Goal: Task Accomplishment & Management: Complete application form

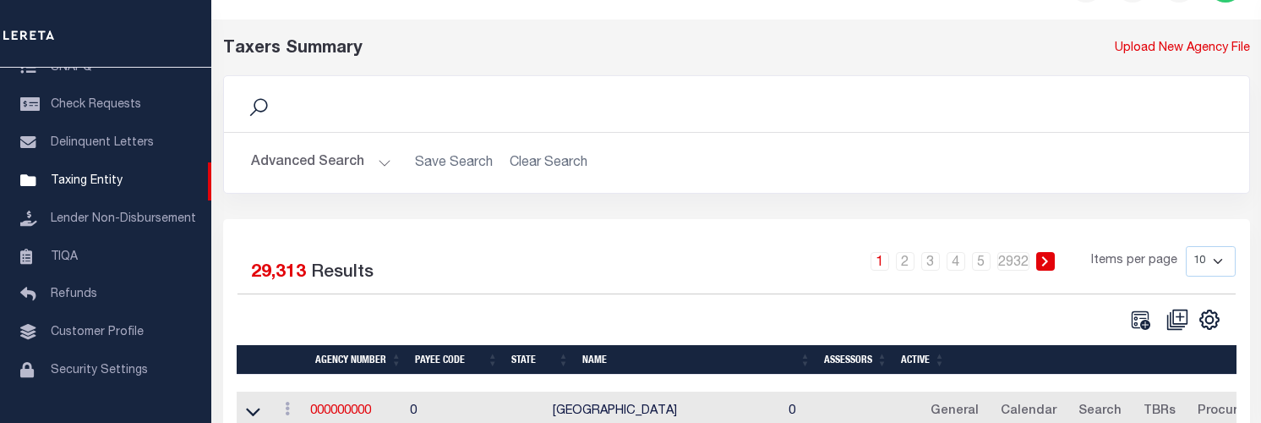
scroll to position [85, 0]
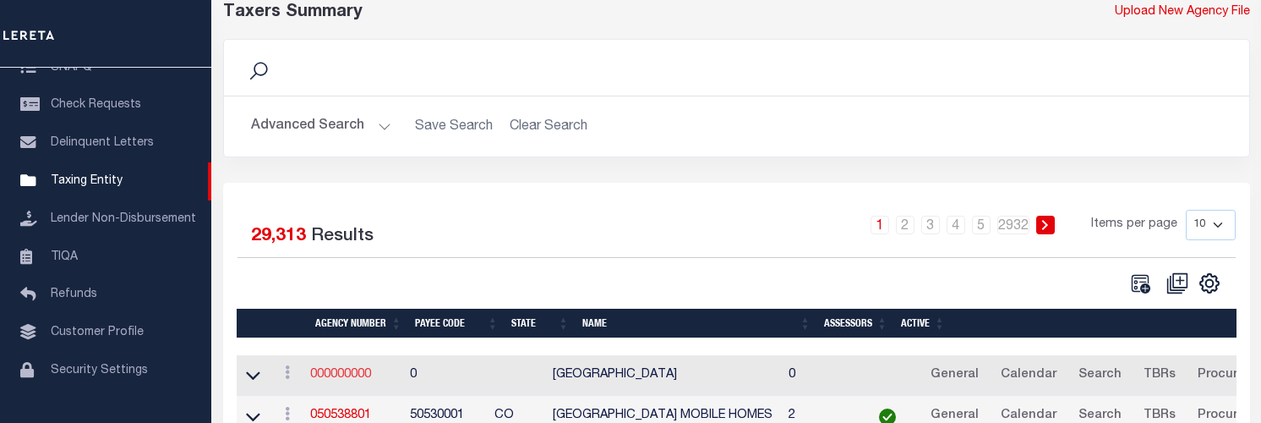
click at [361, 374] on link "000000000" at bounding box center [340, 374] width 61 height 12
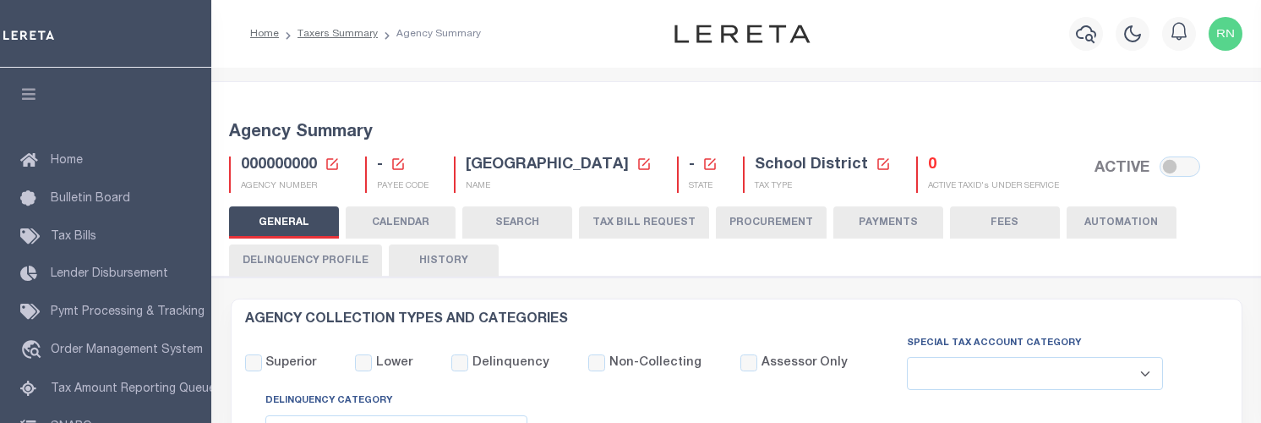
select select
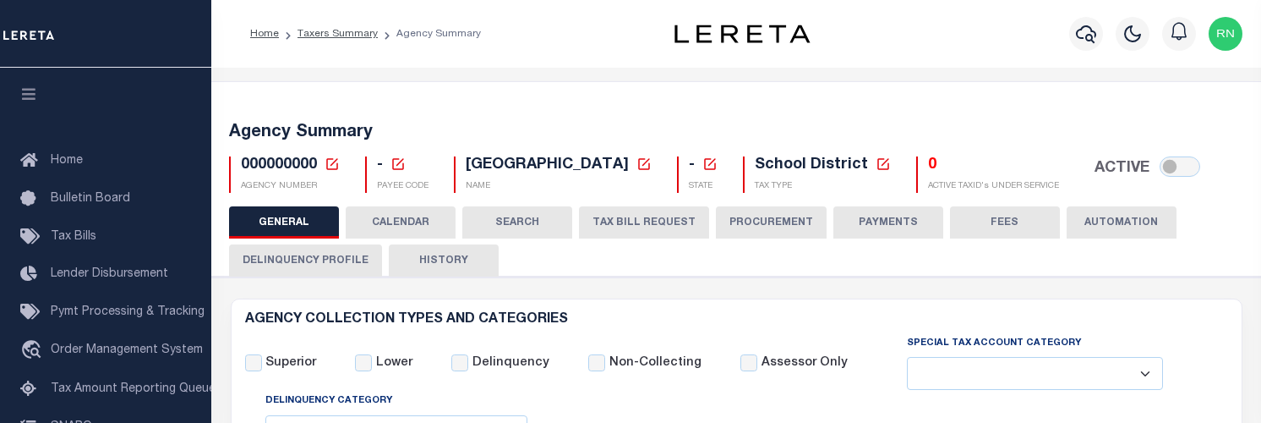
click at [339, 162] on icon at bounding box center [332, 163] width 15 height 15
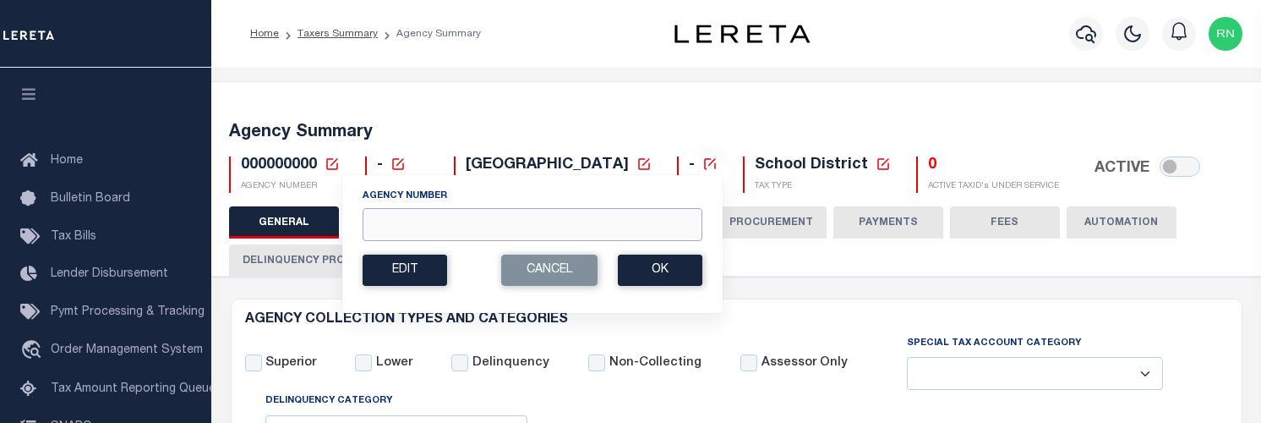
drag, startPoint x: 422, startPoint y: 213, endPoint x: 483, endPoint y: 220, distance: 62.1
click at [423, 215] on input "Agency Number" at bounding box center [533, 224] width 340 height 33
type input "300010000"
click at [638, 267] on button "Ok" at bounding box center [660, 269] width 85 height 31
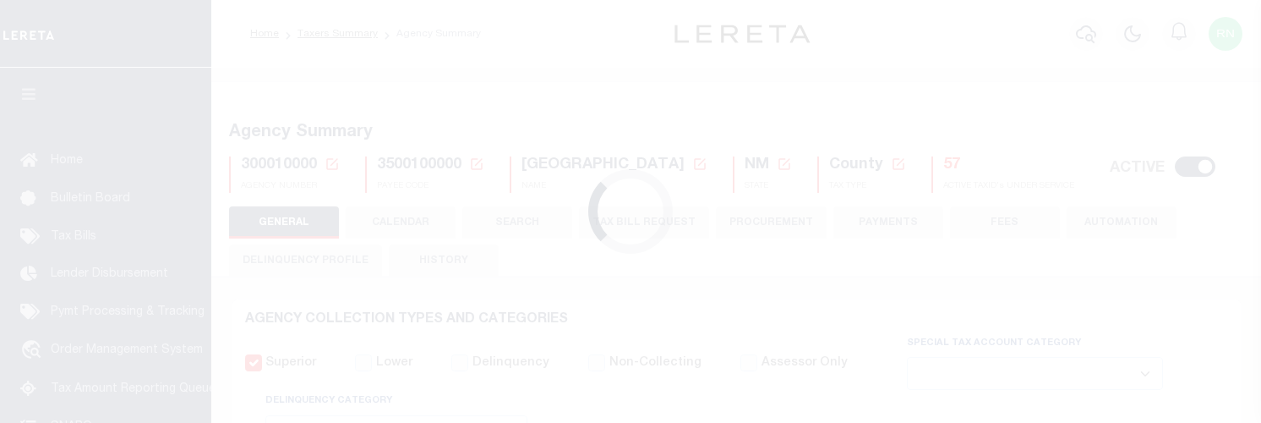
select select
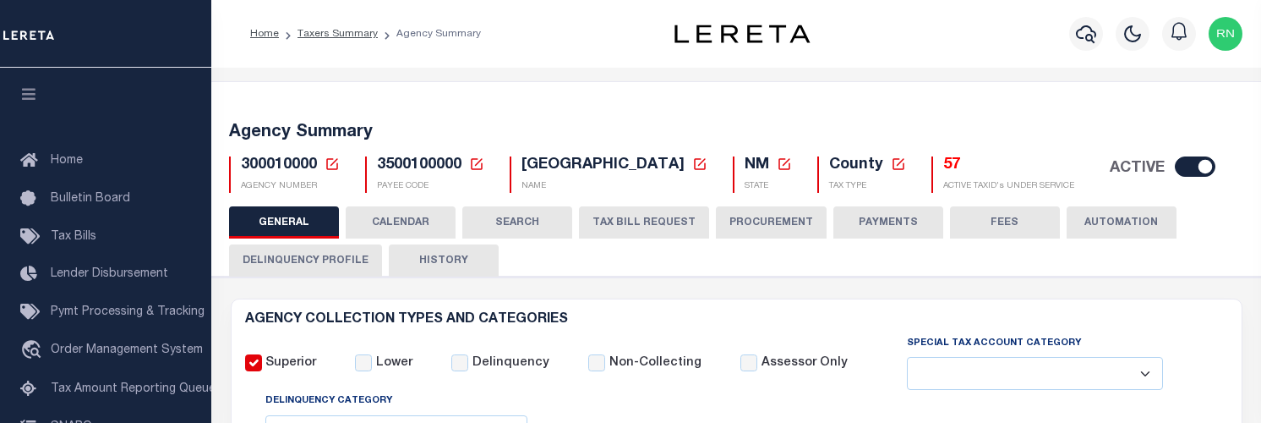
click at [616, 215] on button "TAX BILL REQUEST" at bounding box center [644, 222] width 130 height 32
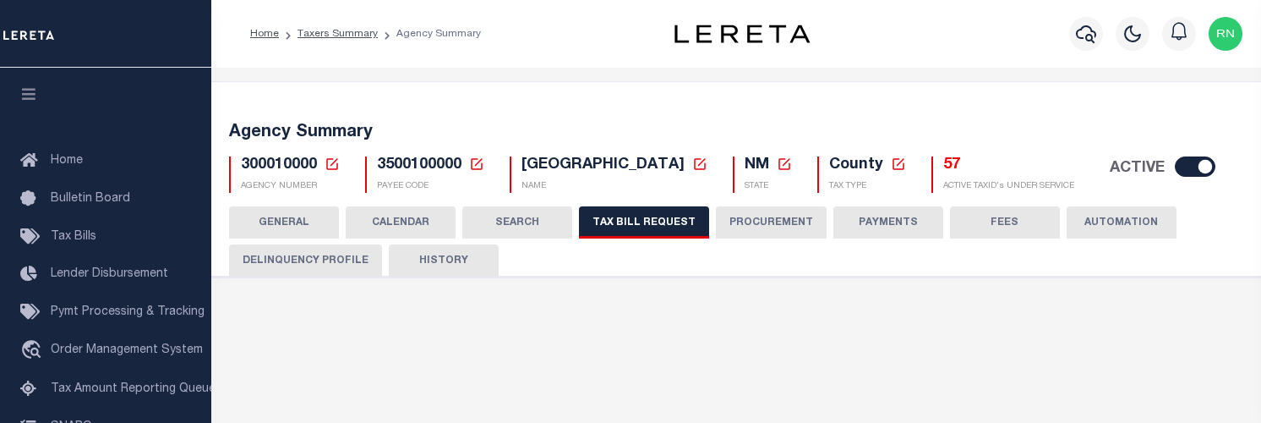
select select "28"
checkbox input "false"
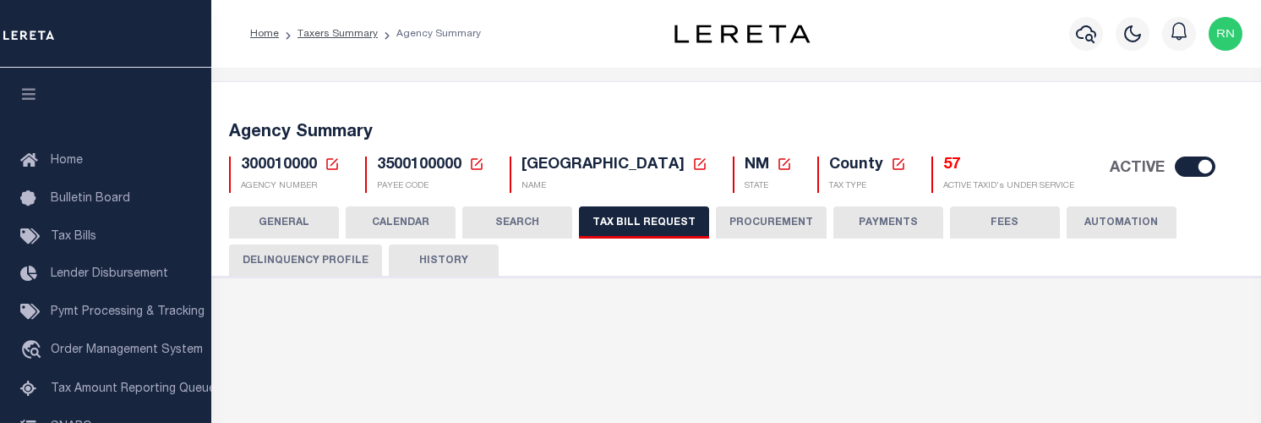
select select "22"
select select "true"
select select "14"
select select
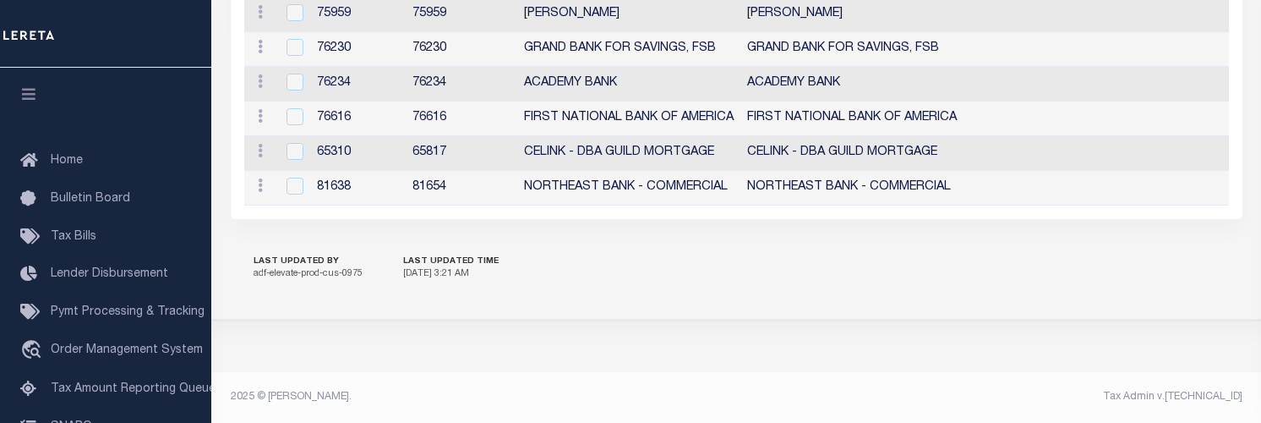
scroll to position [2092, 0]
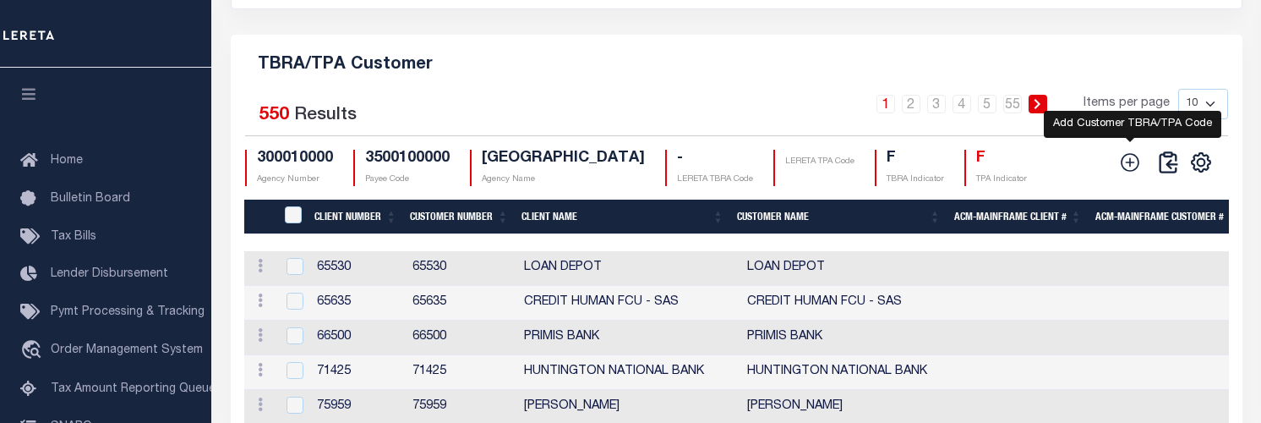
click at [1132, 173] on icon at bounding box center [1130, 162] width 22 height 22
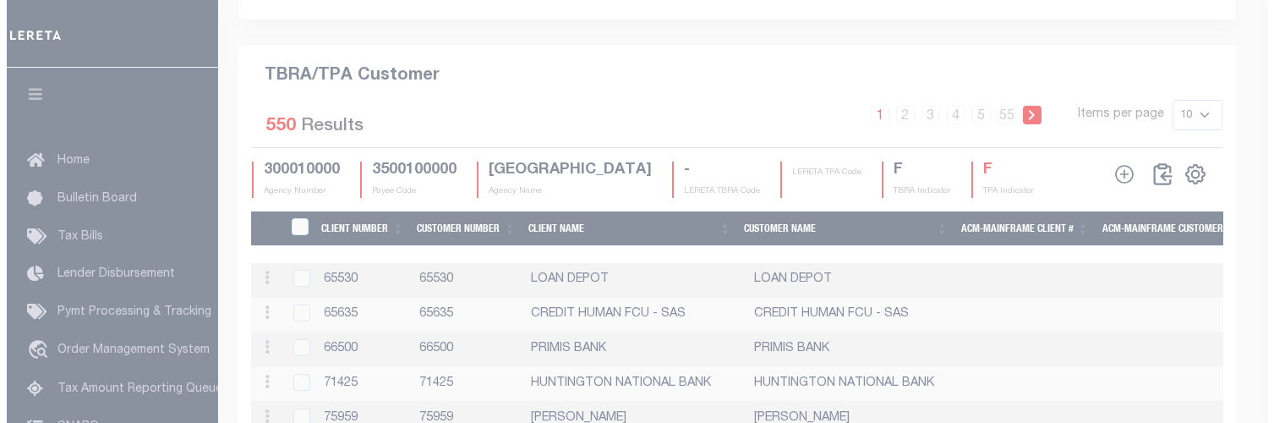
scroll to position [2059, 0]
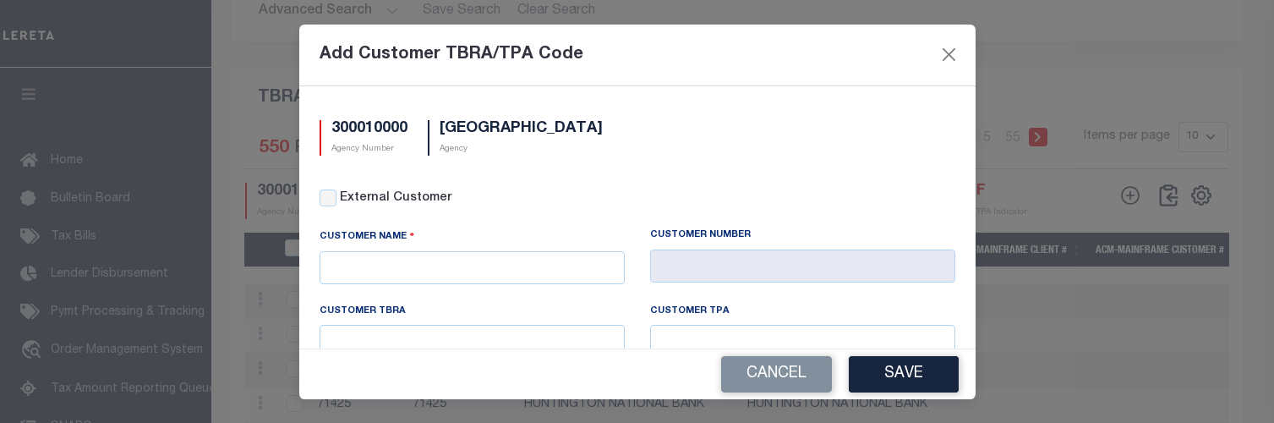
drag, startPoint x: 451, startPoint y: 245, endPoint x: 487, endPoint y: 227, distance: 39.7
click at [451, 245] on div "Customer Name" at bounding box center [471, 239] width 305 height 23
click at [466, 275] on input "text" at bounding box center [471, 267] width 305 height 33
drag, startPoint x: 1245, startPoint y: 32, endPoint x: 1252, endPoint y: 47, distance: 17.0
click at [1245, 32] on div "Add Customer TBRA/TPA Code 300010000 Agency Number BERNALILLO COUNTY Agency Ext…" at bounding box center [637, 211] width 1274 height 423
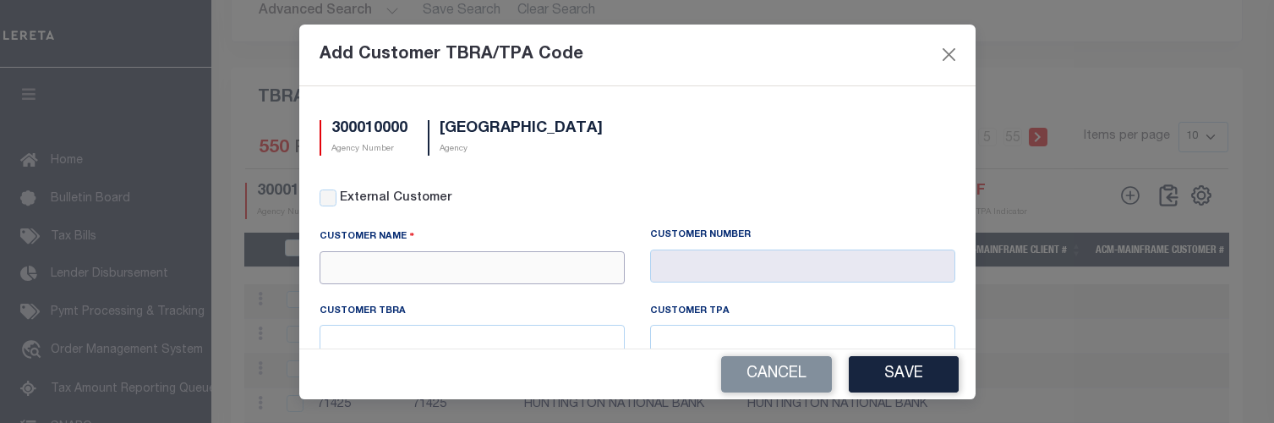
click at [423, 259] on input "text" at bounding box center [471, 267] width 305 height 33
click at [409, 299] on div "City Bank" at bounding box center [468, 296] width 297 height 27
type input "City Bank"
type input "1096"
type input "City Bank"
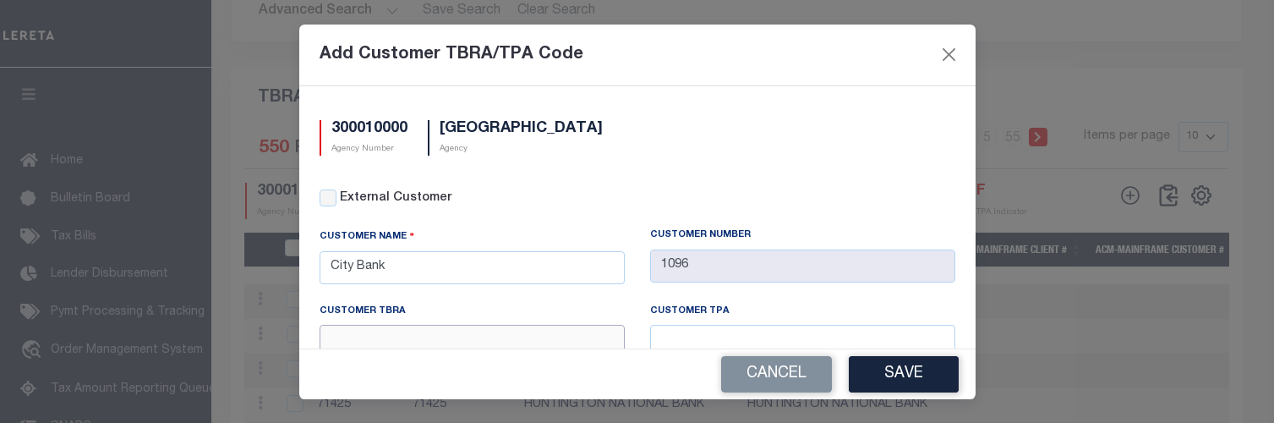
click at [419, 340] on input "text" at bounding box center [471, 341] width 305 height 33
type input "8702"
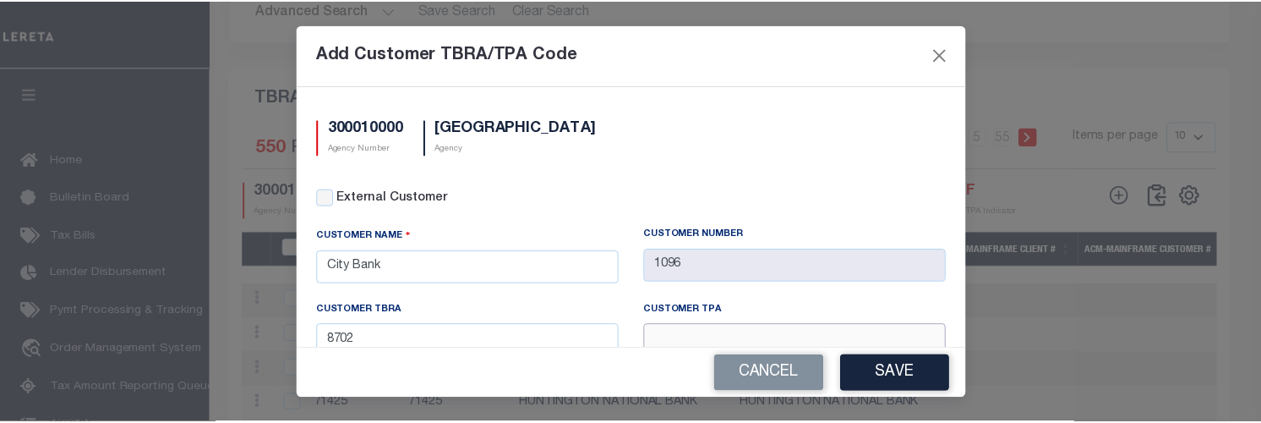
scroll to position [8, 0]
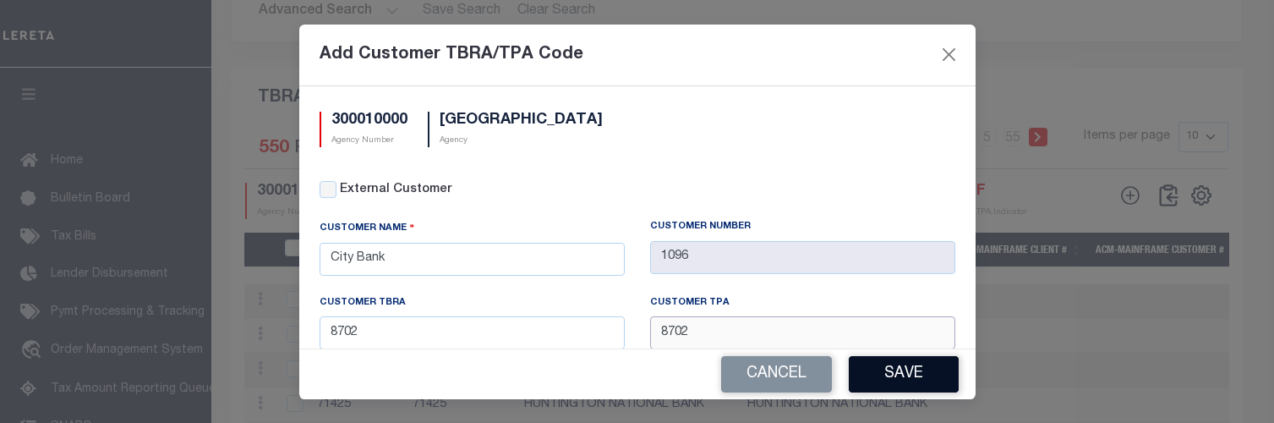
type input "8702"
click at [881, 371] on button "Save" at bounding box center [903, 374] width 110 height 36
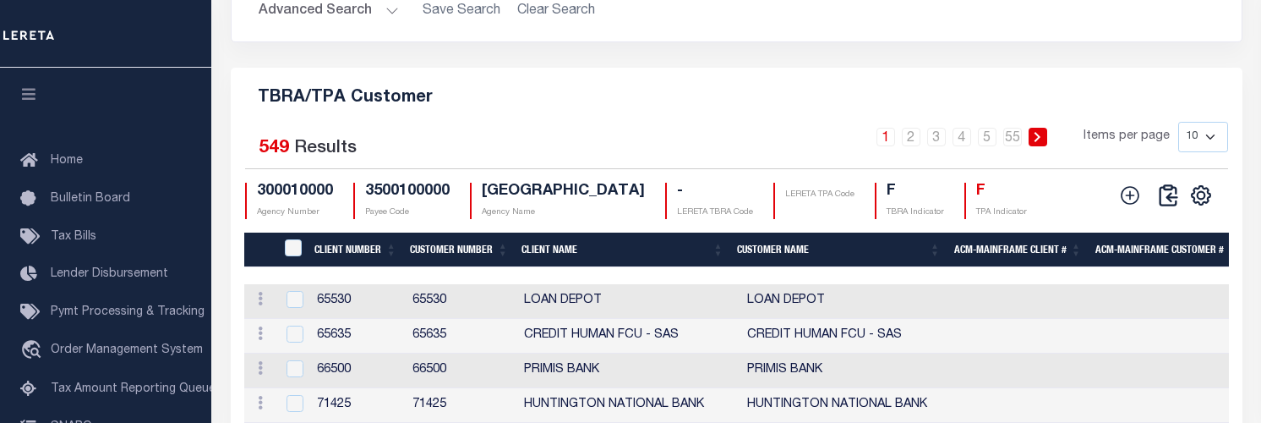
click at [663, 133] on div "TBRA/TPA Customer Selected 549 Results 1 2 3 4 5 … 55 Items per page 10 25 50 1…" at bounding box center [737, 356] width 1012 height 576
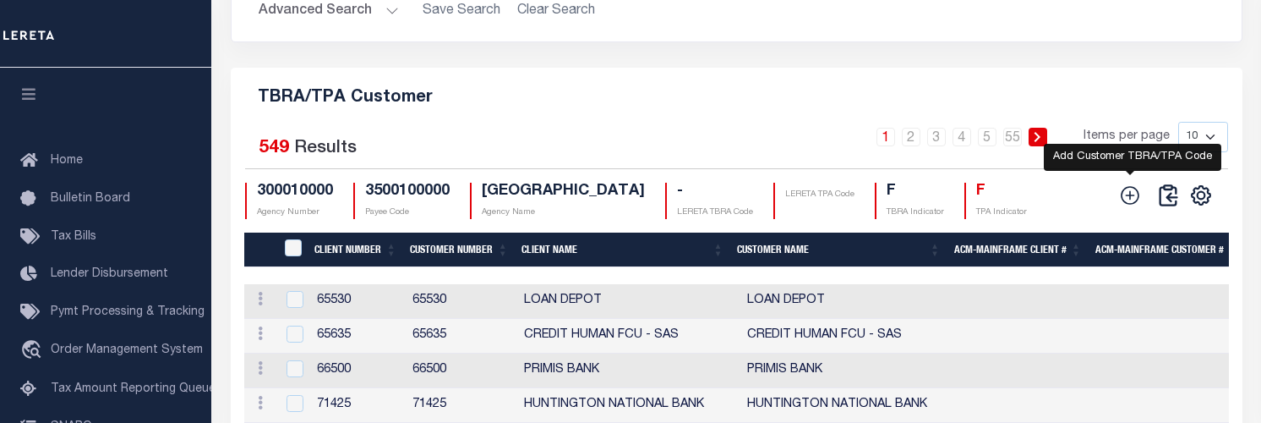
click at [1135, 206] on icon at bounding box center [1130, 195] width 22 height 22
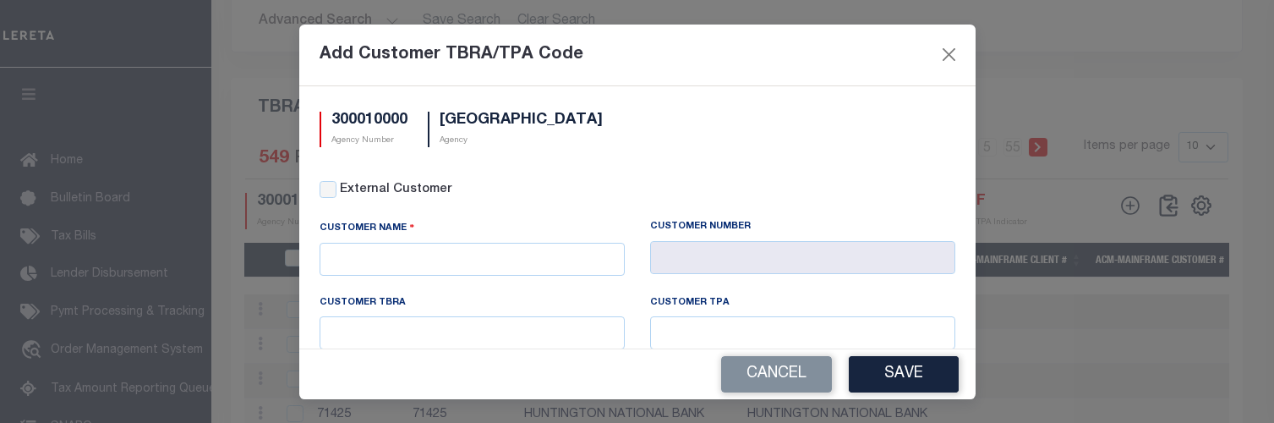
scroll to position [0, 0]
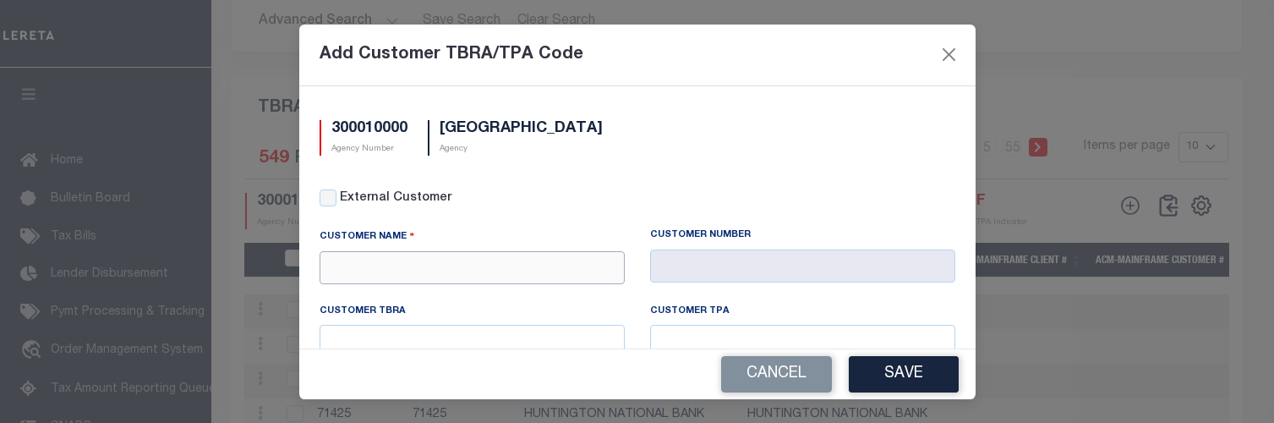
click at [536, 259] on input "text" at bounding box center [471, 267] width 305 height 33
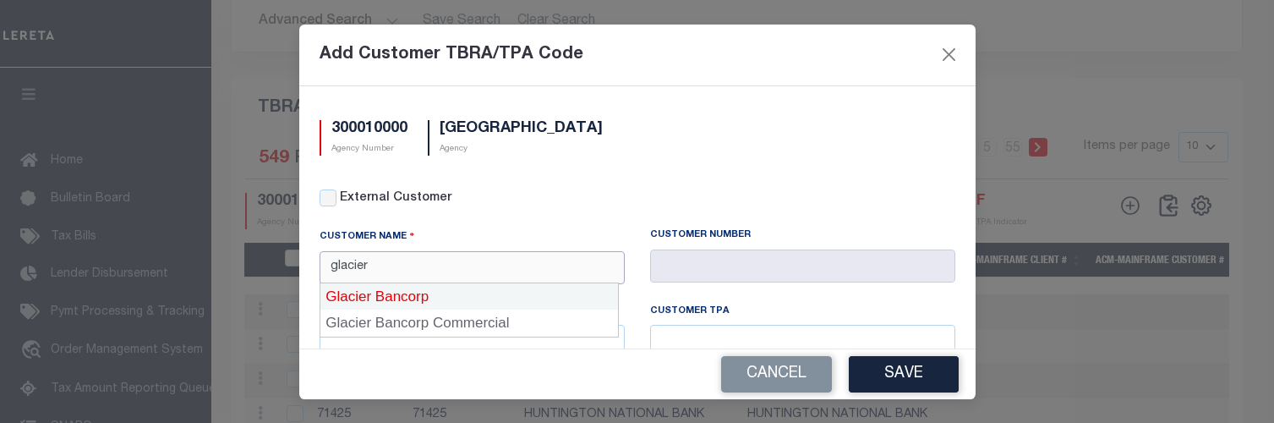
click at [428, 290] on div "Glacier Bancorp" at bounding box center [468, 296] width 297 height 27
type input "Glacier Bancorp"
type input "2118"
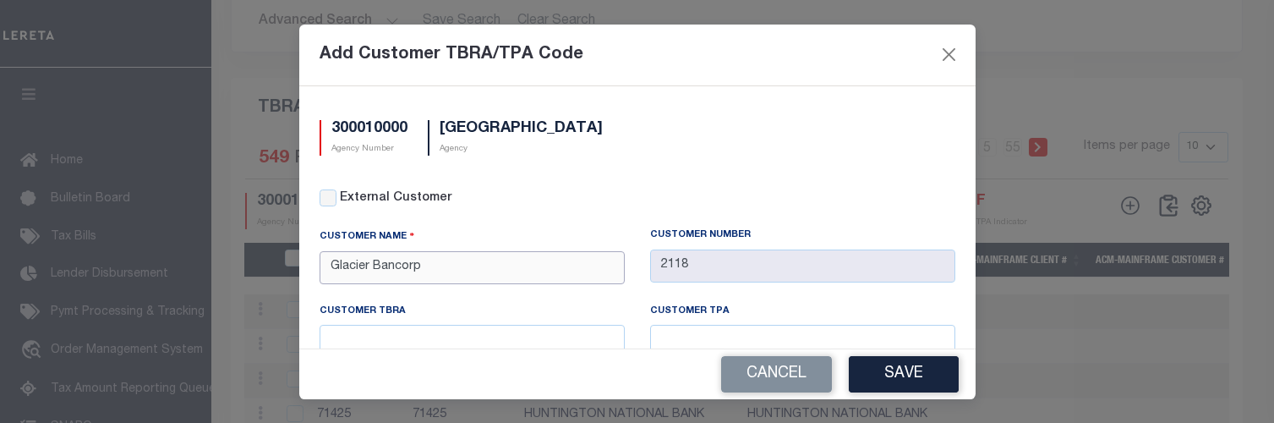
type input "Glacier Bancorp"
drag, startPoint x: 544, startPoint y: 334, endPoint x: 513, endPoint y: 348, distance: 34.4
click at [544, 334] on input "text" at bounding box center [471, 341] width 305 height 33
type input "8703"
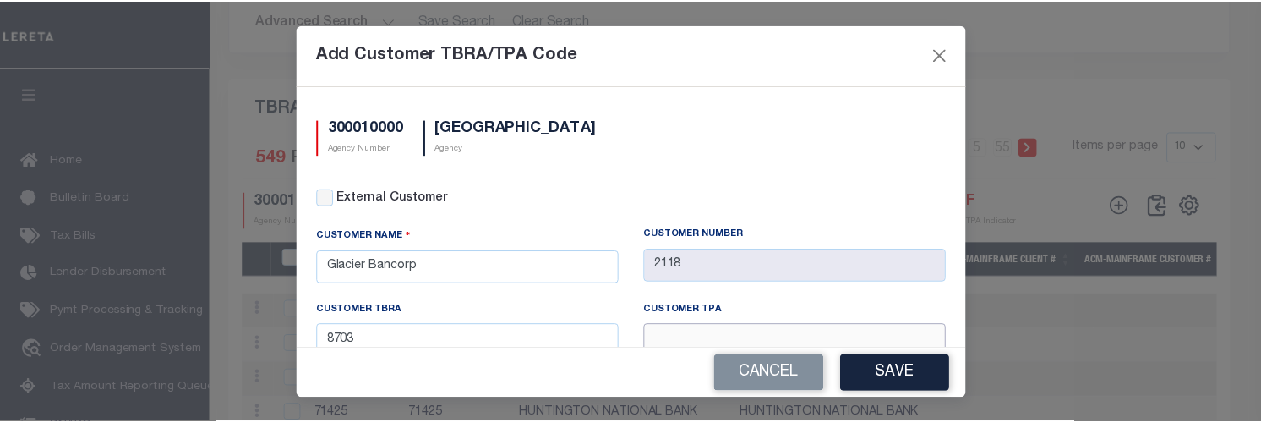
scroll to position [8, 0]
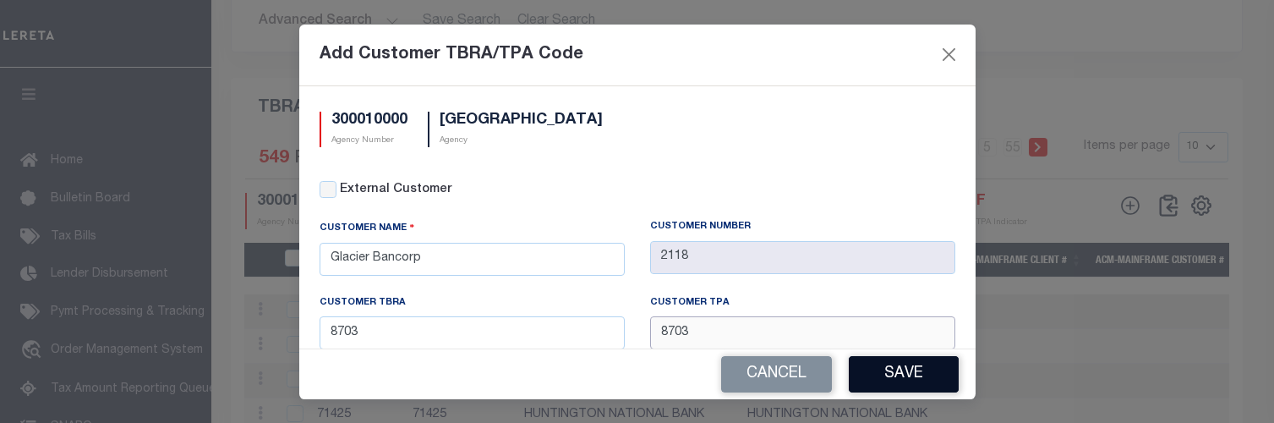
type input "8703"
click at [924, 372] on button "Save" at bounding box center [903, 374] width 110 height 36
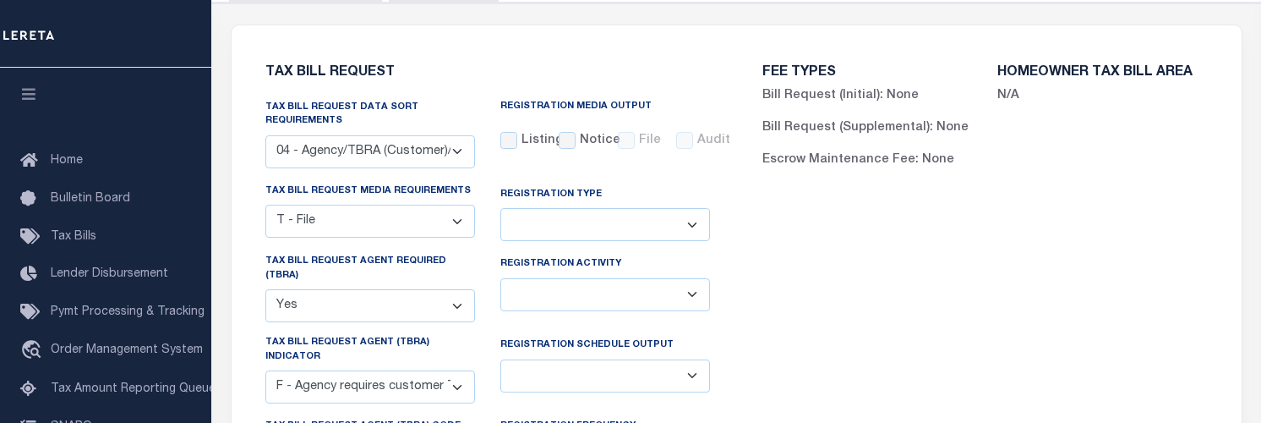
scroll to position [0, 0]
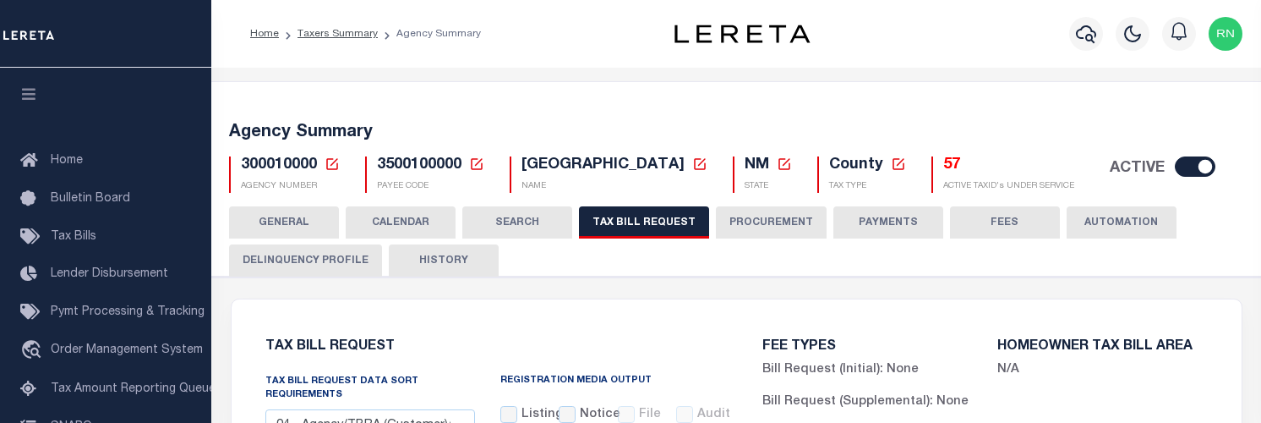
click at [471, 259] on button "HISTORY" at bounding box center [444, 260] width 110 height 32
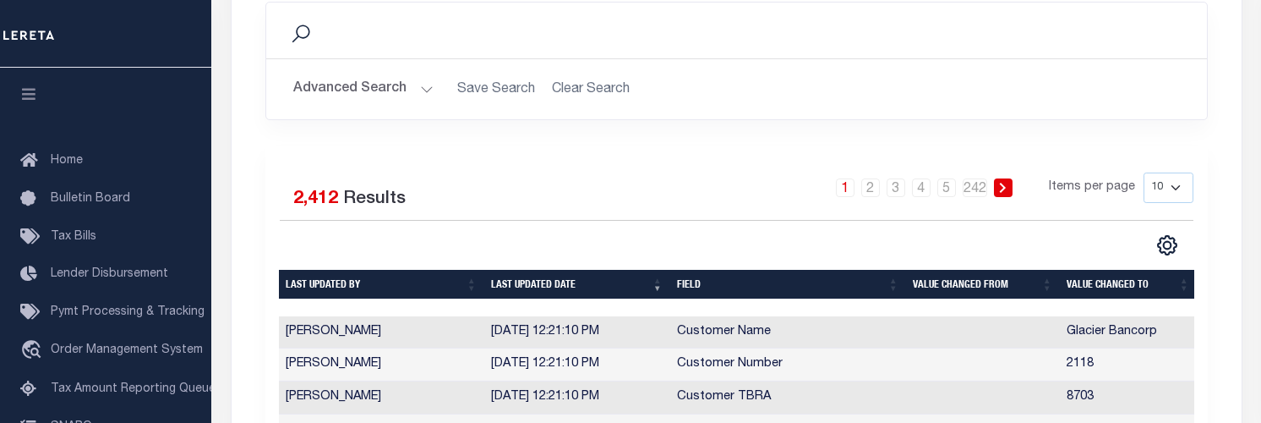
scroll to position [169, 0]
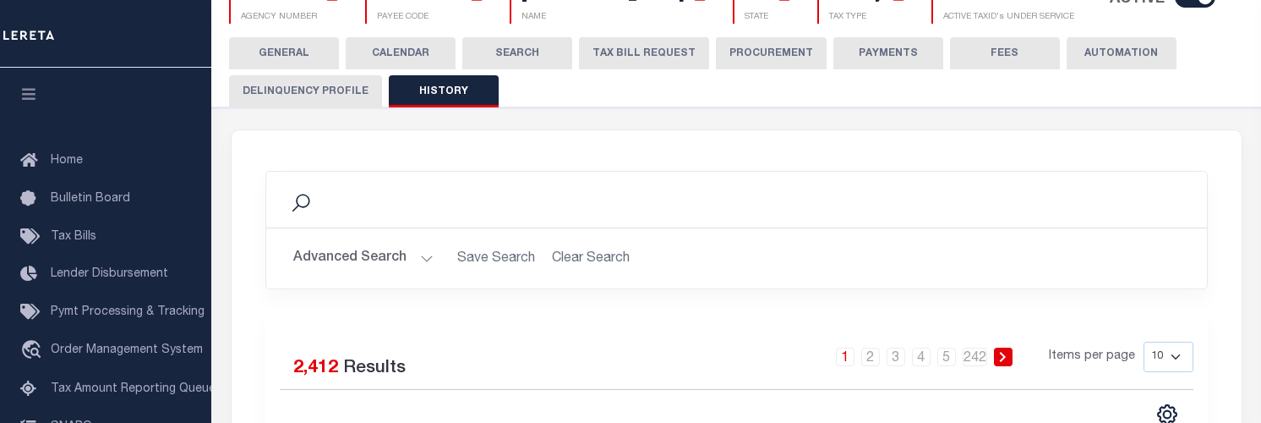
click at [644, 63] on button "TAX BILL REQUEST" at bounding box center [644, 53] width 130 height 32
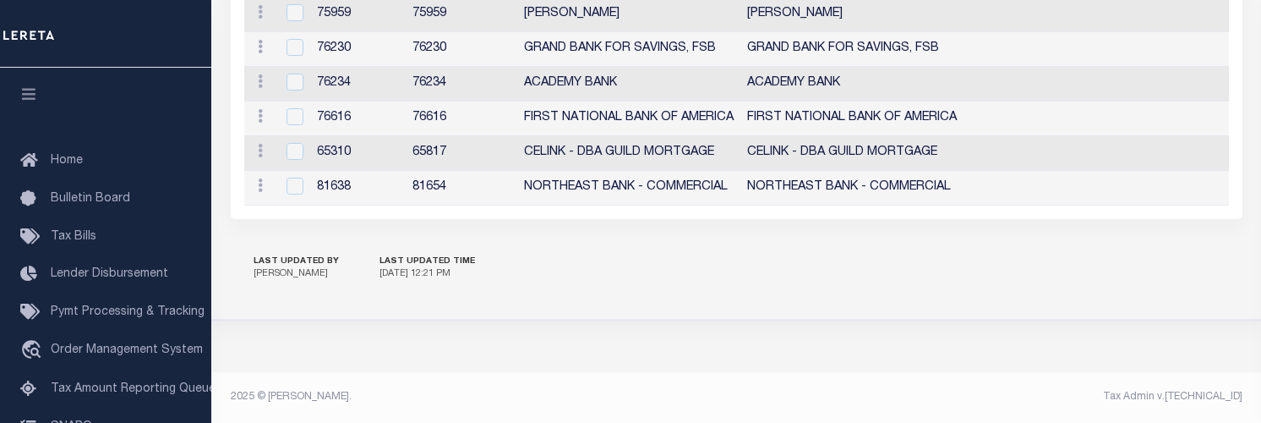
scroll to position [2229, 0]
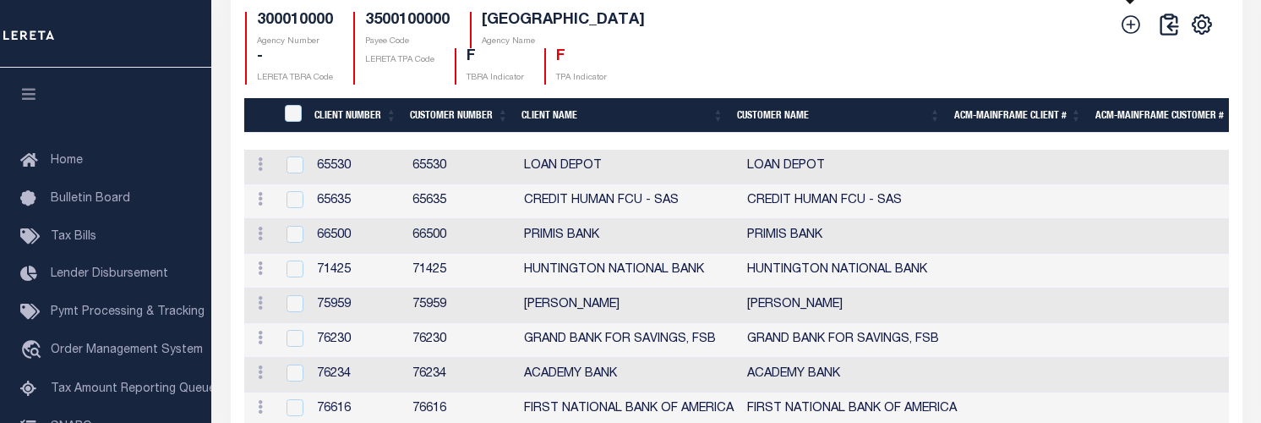
click at [1129, 35] on icon at bounding box center [1131, 25] width 22 height 22
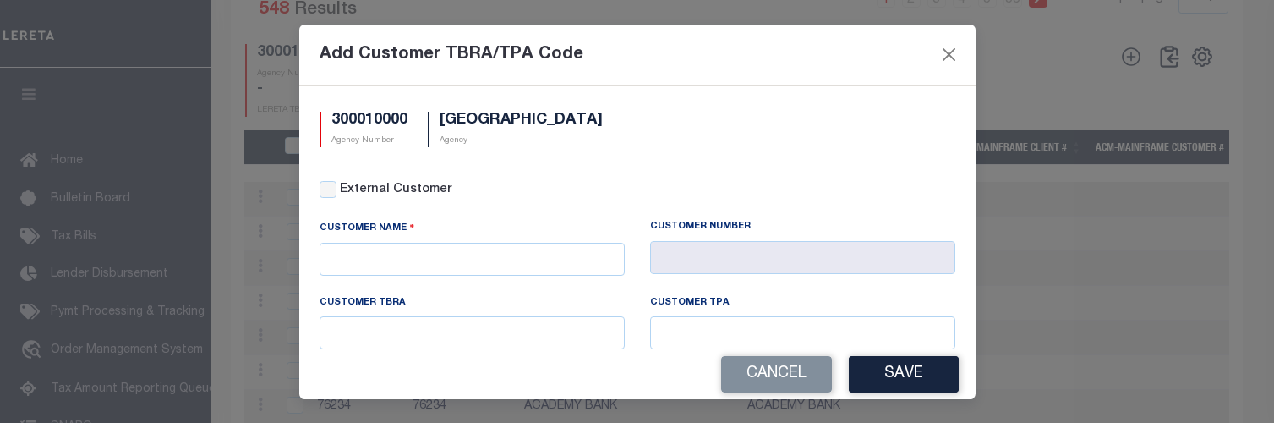
scroll to position [0, 0]
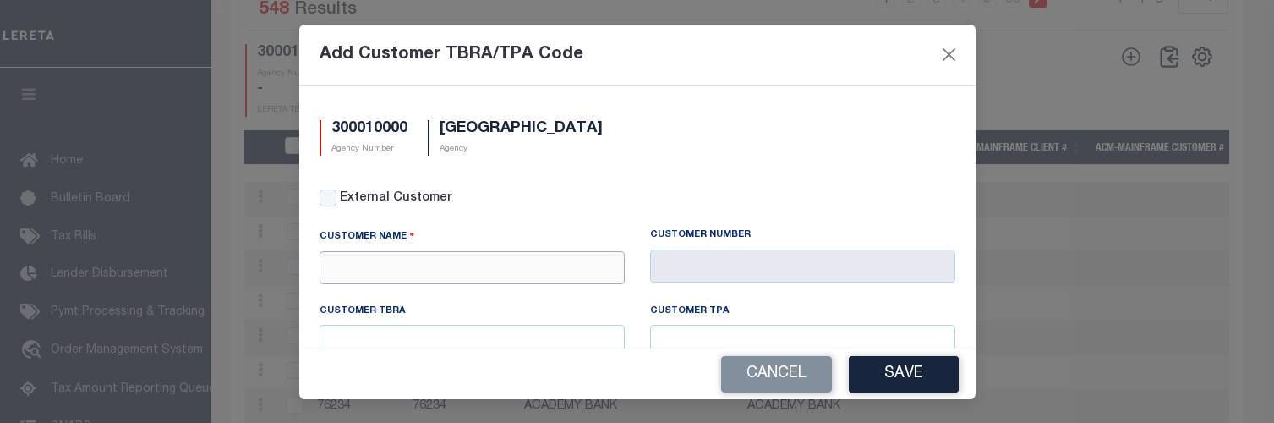
click at [568, 265] on input "text" at bounding box center [471, 267] width 305 height 33
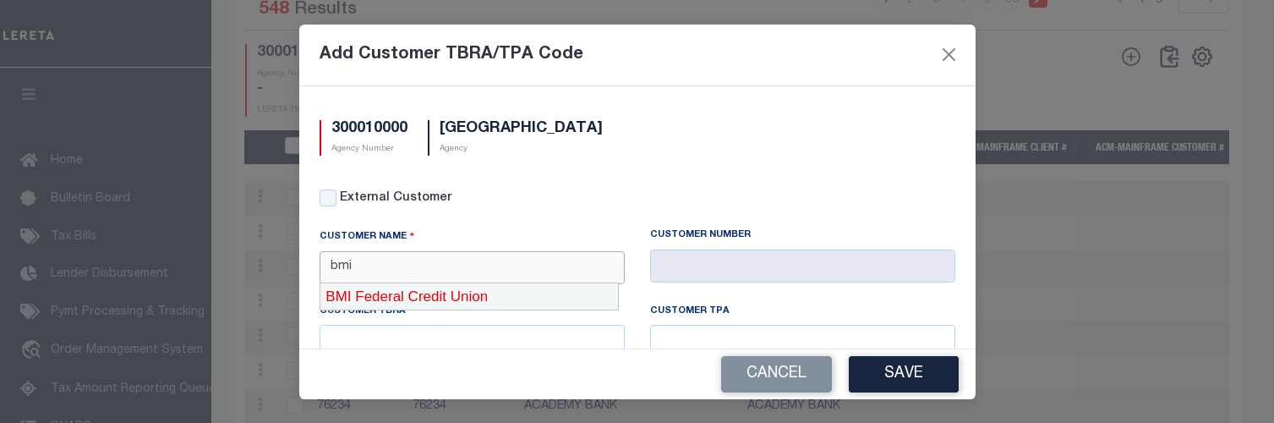
click at [521, 292] on div "BMI Federal Credit Union" at bounding box center [468, 296] width 297 height 27
type input "BMI Federal Credit Union"
type input "2141"
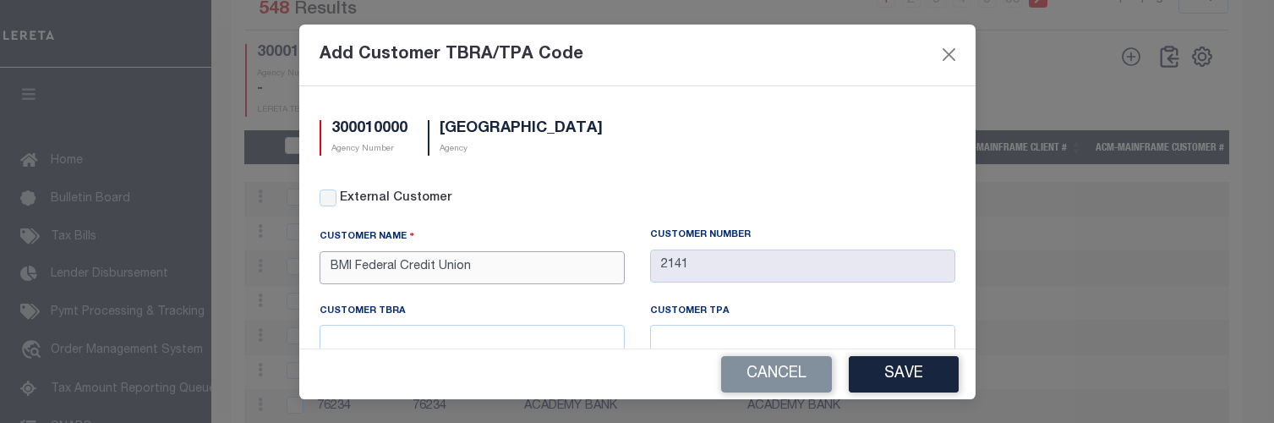
type input "BMI Federal Credit Union"
click at [512, 336] on input "text" at bounding box center [471, 341] width 305 height 33
click at [420, 335] on input "text" at bounding box center [471, 341] width 305 height 33
type input "8705"
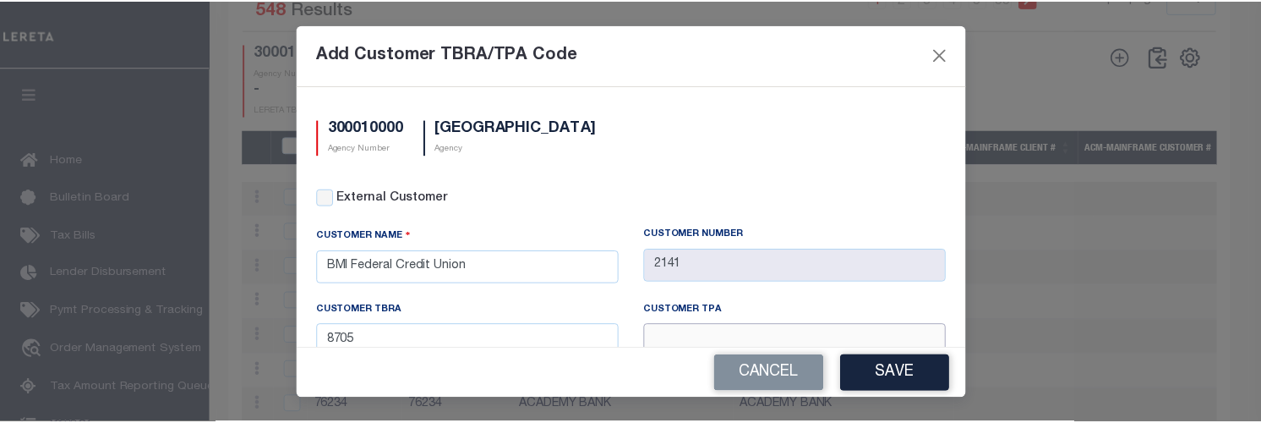
scroll to position [8, 0]
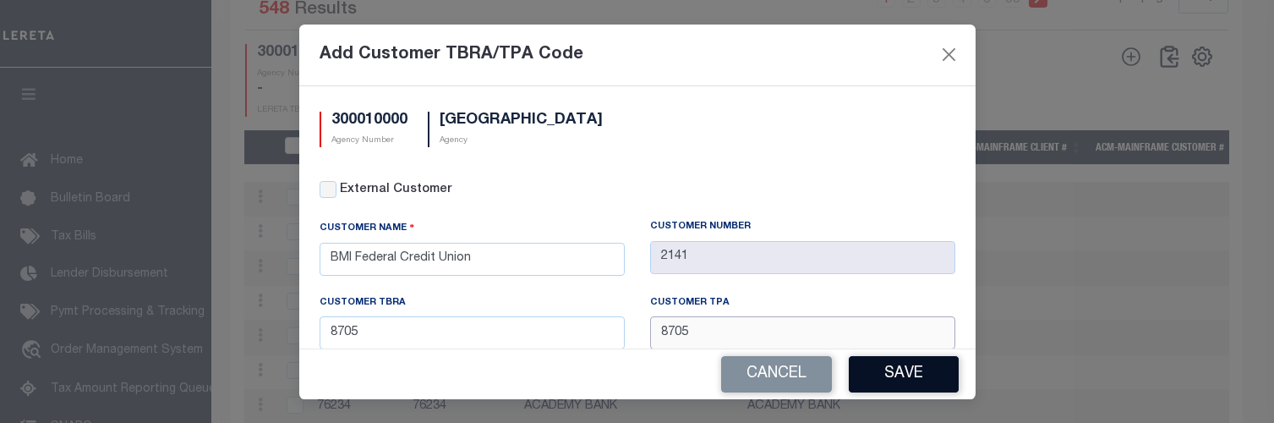
type input "8705"
click at [873, 372] on button "Save" at bounding box center [903, 374] width 110 height 36
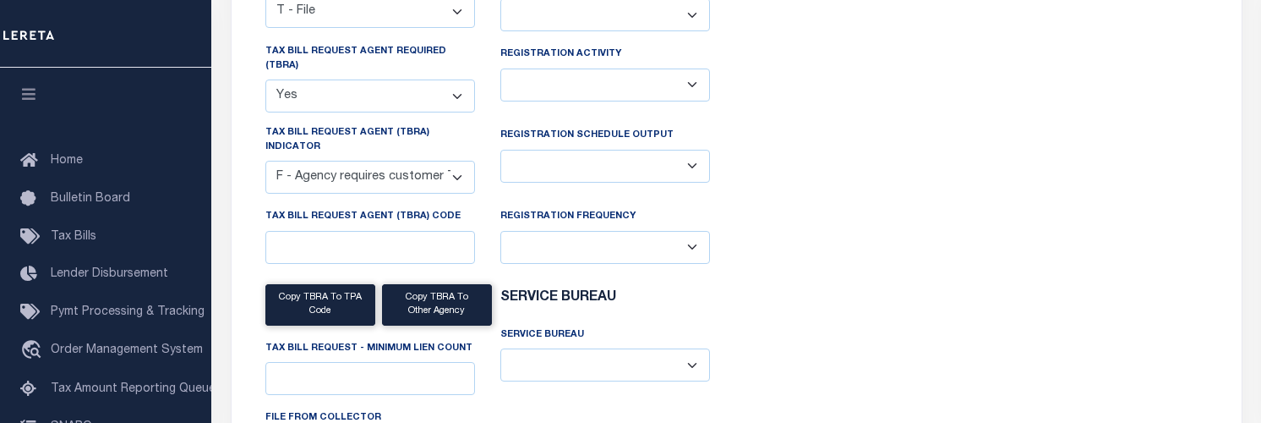
scroll to position [0, 0]
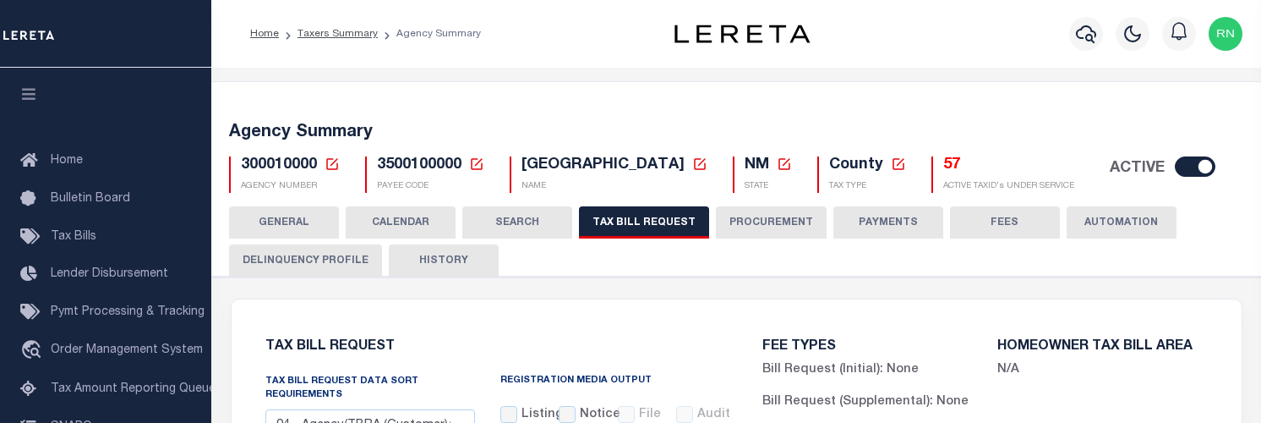
click at [445, 265] on button "HISTORY" at bounding box center [444, 260] width 110 height 32
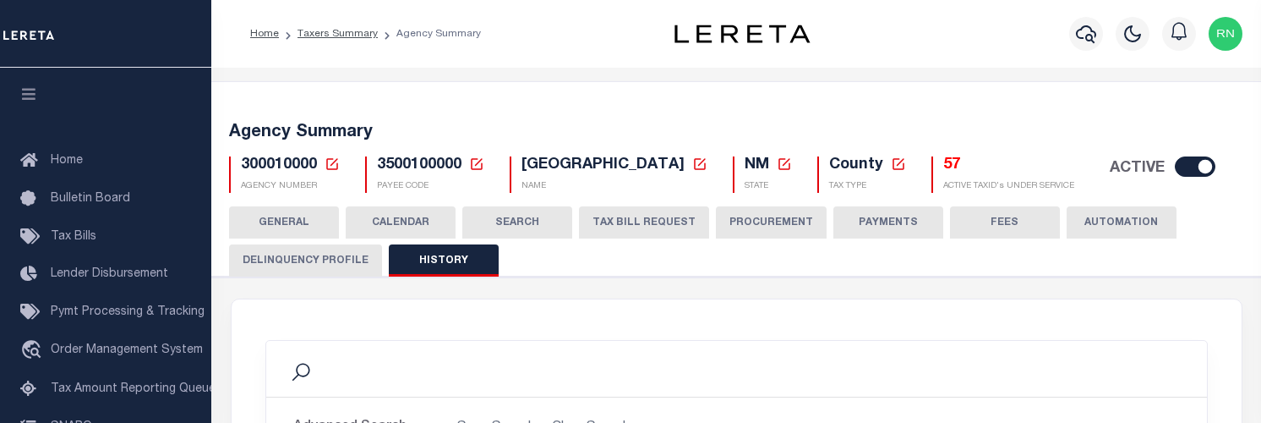
click at [634, 225] on button "TAX BILL REQUEST" at bounding box center [644, 222] width 130 height 32
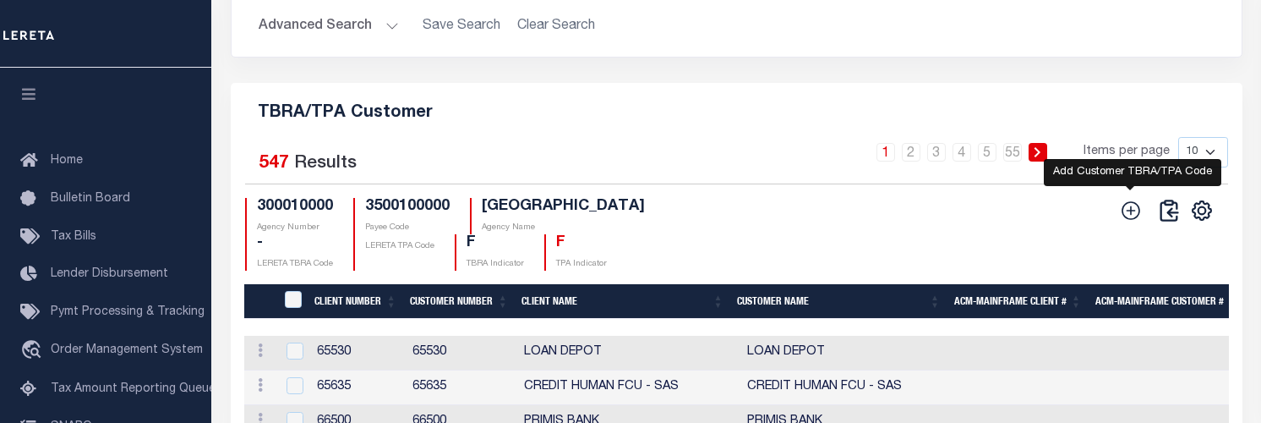
click at [1137, 221] on icon at bounding box center [1131, 210] width 22 height 22
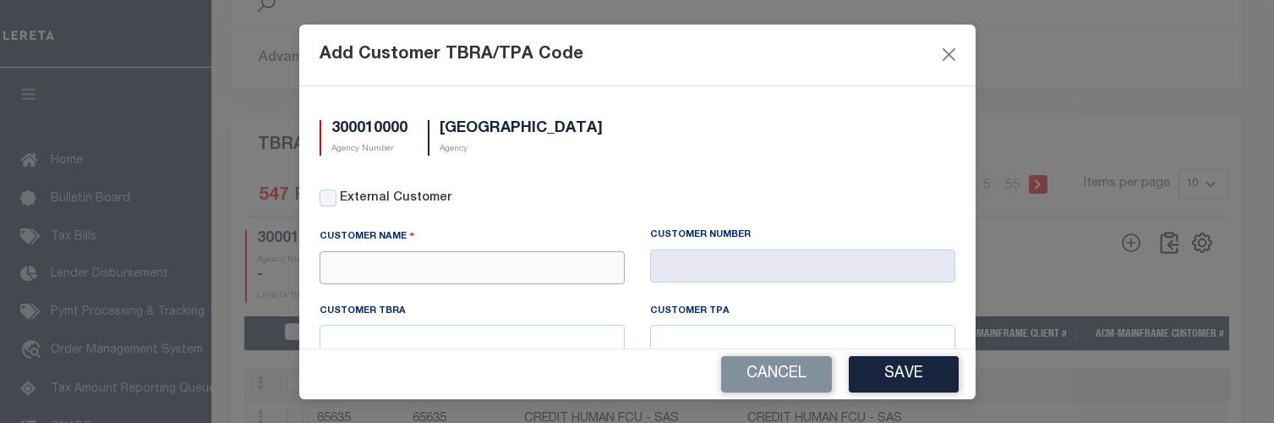
click at [557, 274] on input "text" at bounding box center [471, 267] width 305 height 33
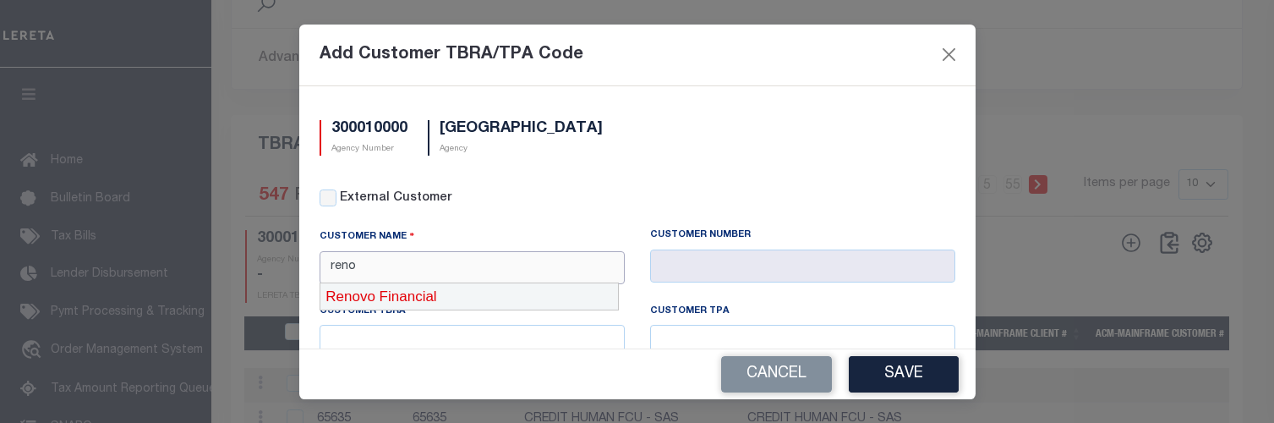
click at [553, 292] on div "Renovo Financial" at bounding box center [468, 296] width 297 height 27
type input "Renovo Financial"
type input "2241"
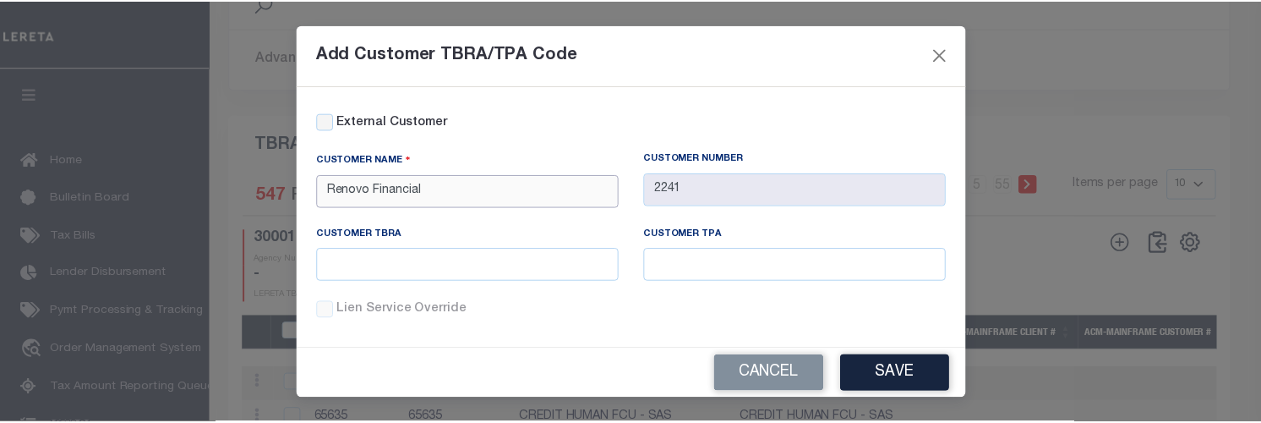
scroll to position [94, 0]
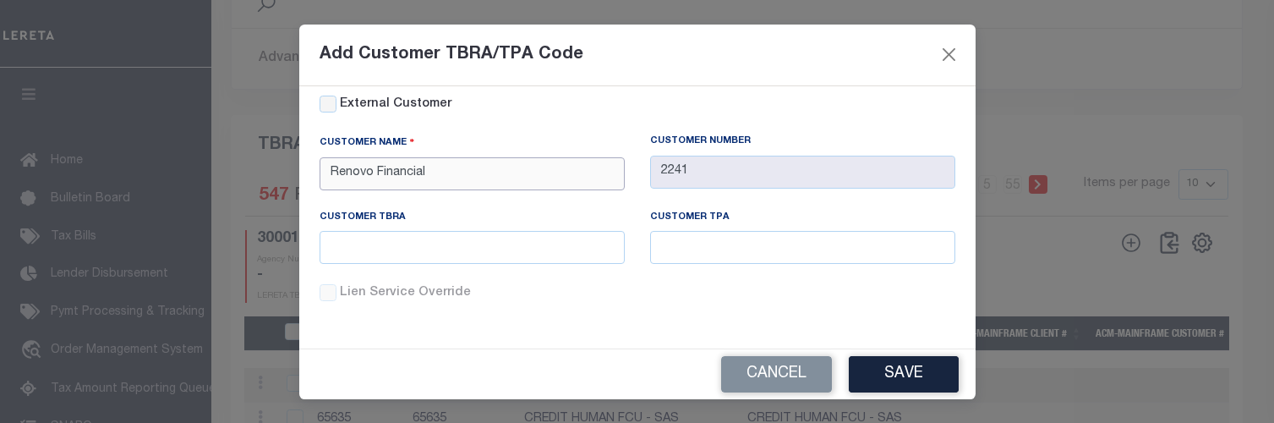
type input "Renovo Financial"
click at [510, 254] on input "text" at bounding box center [471, 247] width 305 height 33
type input "8709"
type input "87"
click at [765, 374] on button "Cancel" at bounding box center [776, 374] width 111 height 36
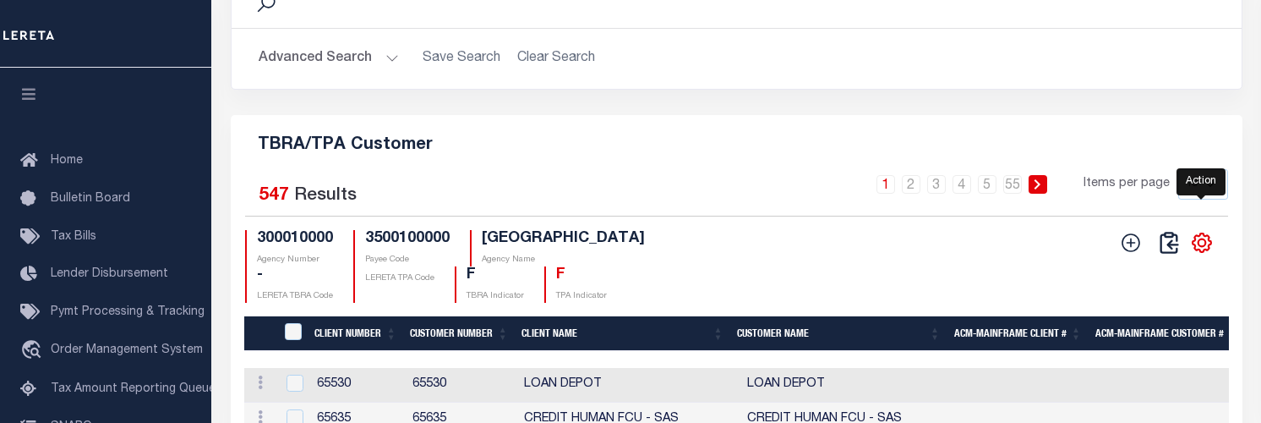
click at [1203, 247] on icon "" at bounding box center [1201, 243] width 8 height 8
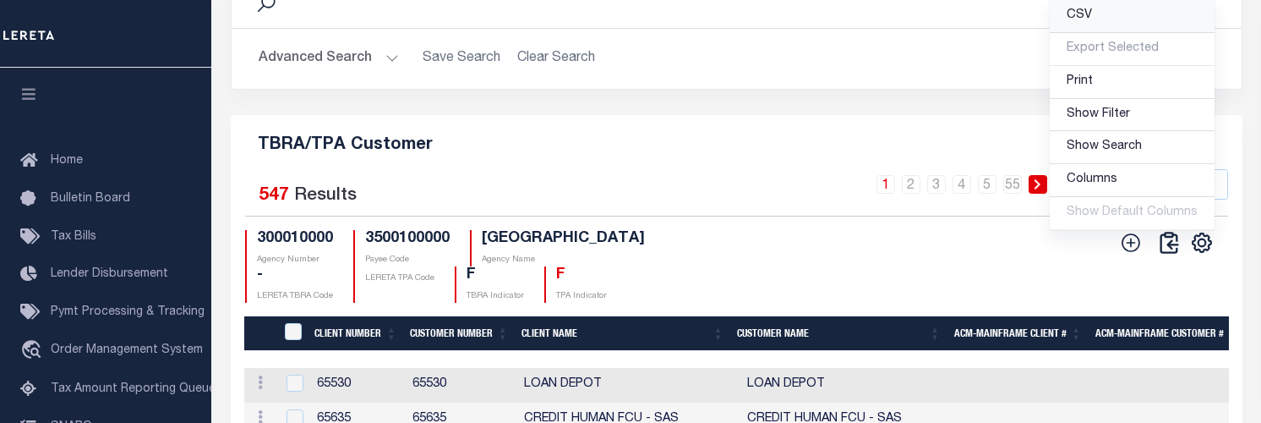
click at [1096, 33] on link "CSV" at bounding box center [1132, 16] width 165 height 33
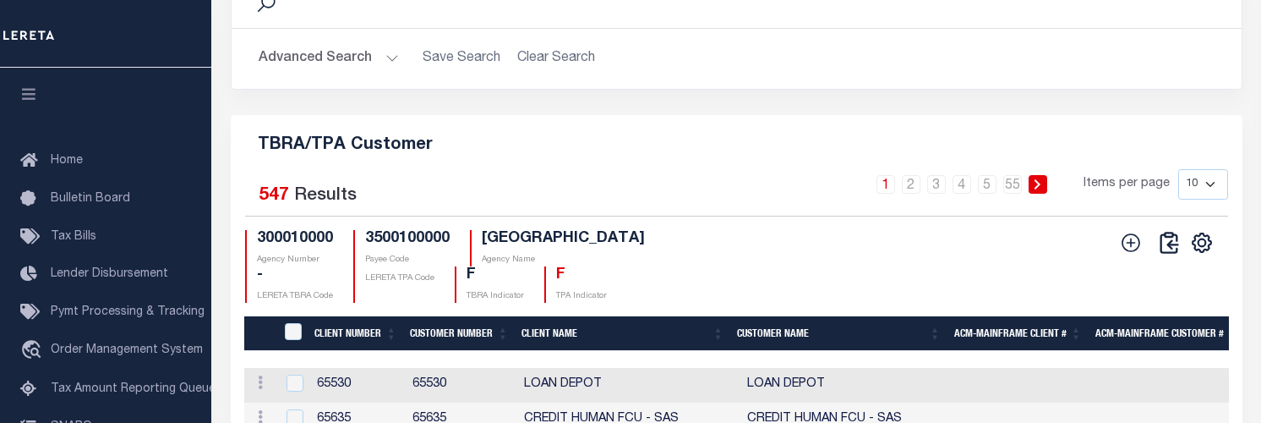
drag, startPoint x: 1219, startPoint y: 74, endPoint x: 1212, endPoint y: 139, distance: 66.3
click at [1219, 74] on h2 "Advanced Search Save Search Clear Search" at bounding box center [736, 58] width 983 height 33
click at [803, 155] on h5 "TBRA/TPA Customer" at bounding box center [736, 141] width 984 height 27
click at [1126, 254] on icon at bounding box center [1131, 243] width 22 height 22
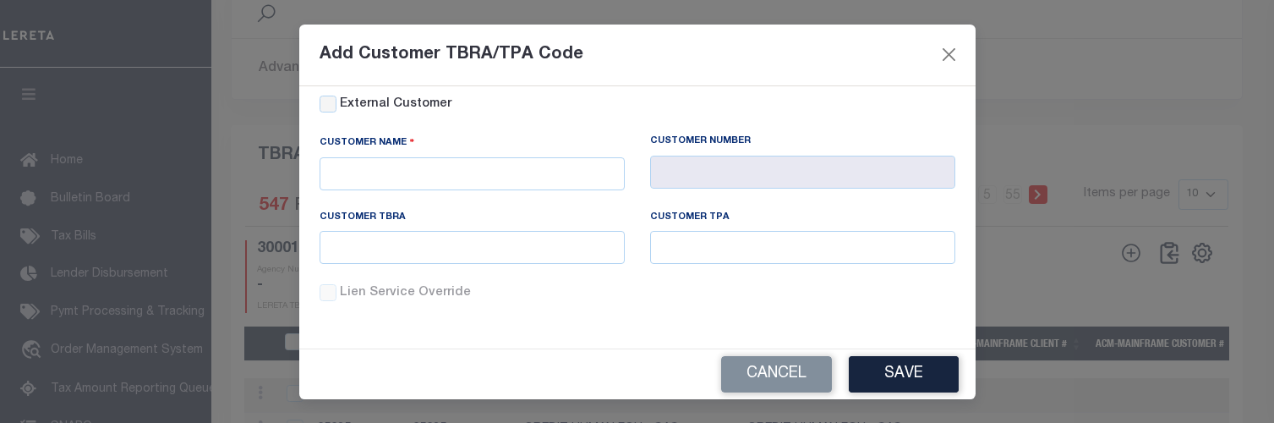
scroll to position [0, 0]
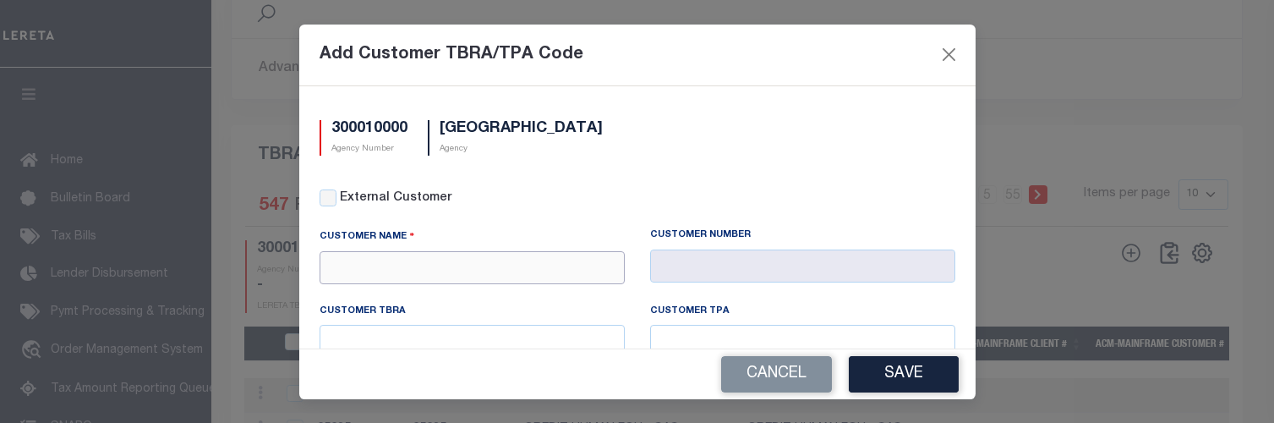
click at [492, 265] on input "text" at bounding box center [471, 267] width 305 height 33
click at [462, 297] on div "City Bank" at bounding box center [468, 296] width 297 height 27
type input "City Bank"
type input "1096"
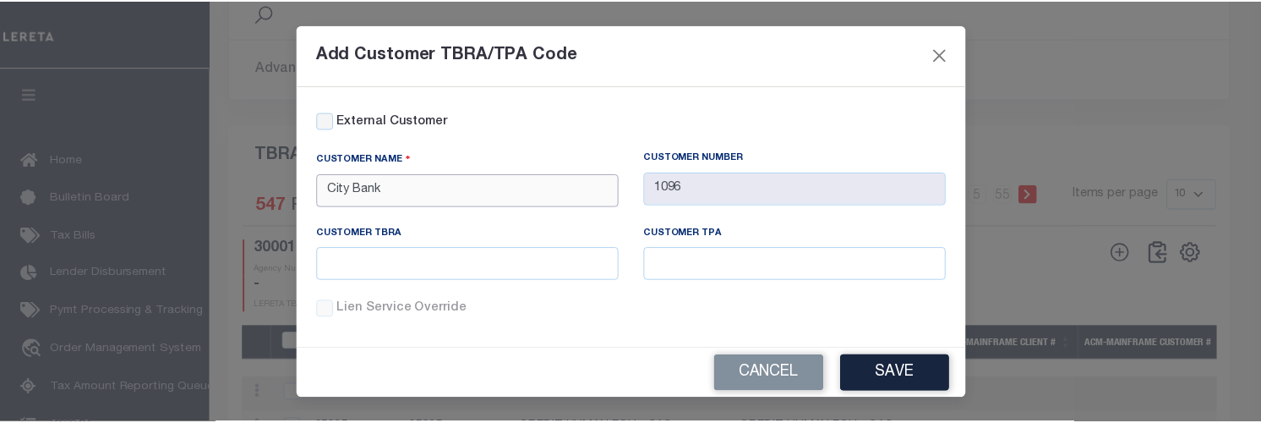
scroll to position [94, 0]
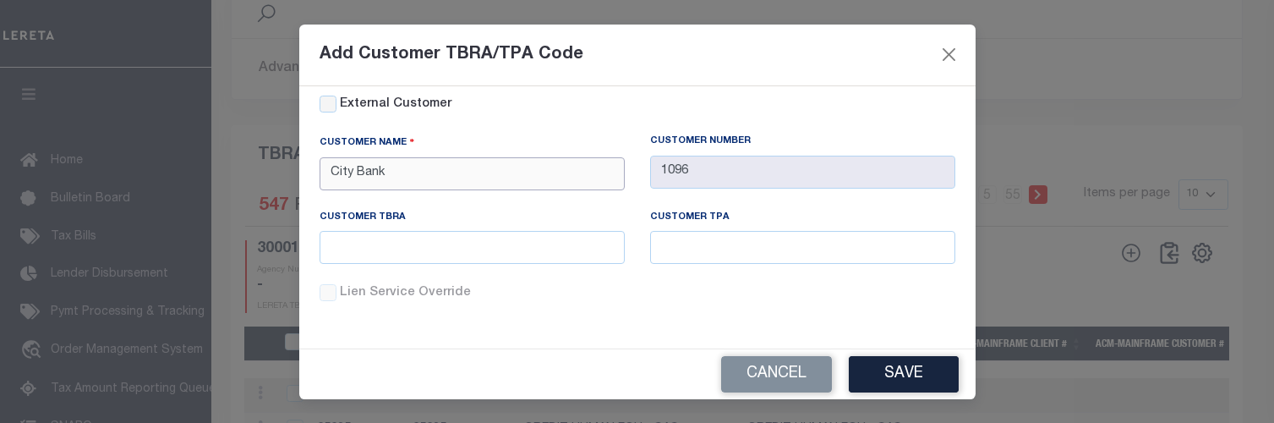
type input "City Bank"
click at [457, 245] on input "text" at bounding box center [471, 247] width 305 height 33
click at [540, 244] on input "0013" at bounding box center [471, 247] width 305 height 33
type input "00138702"
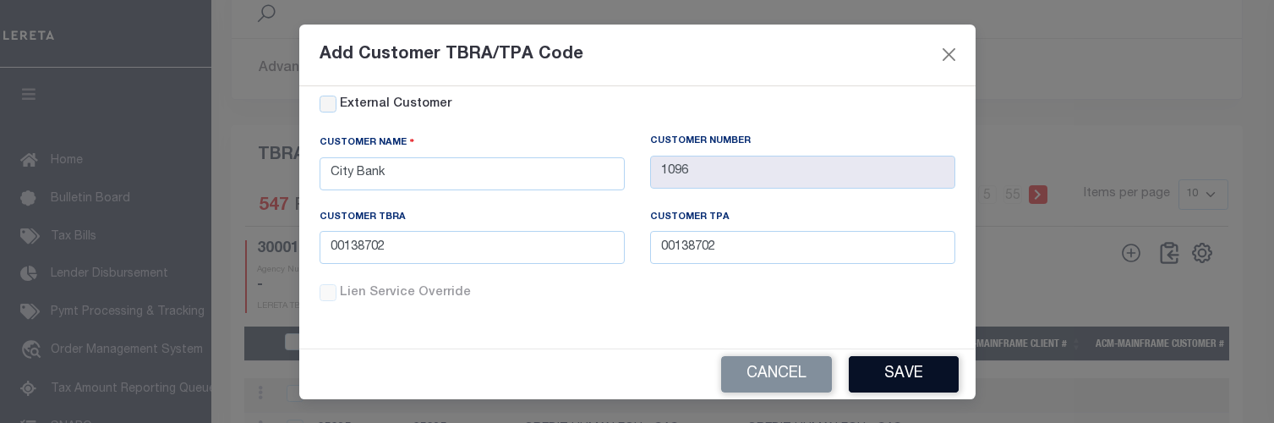
click at [877, 374] on button "Save" at bounding box center [903, 374] width 110 height 36
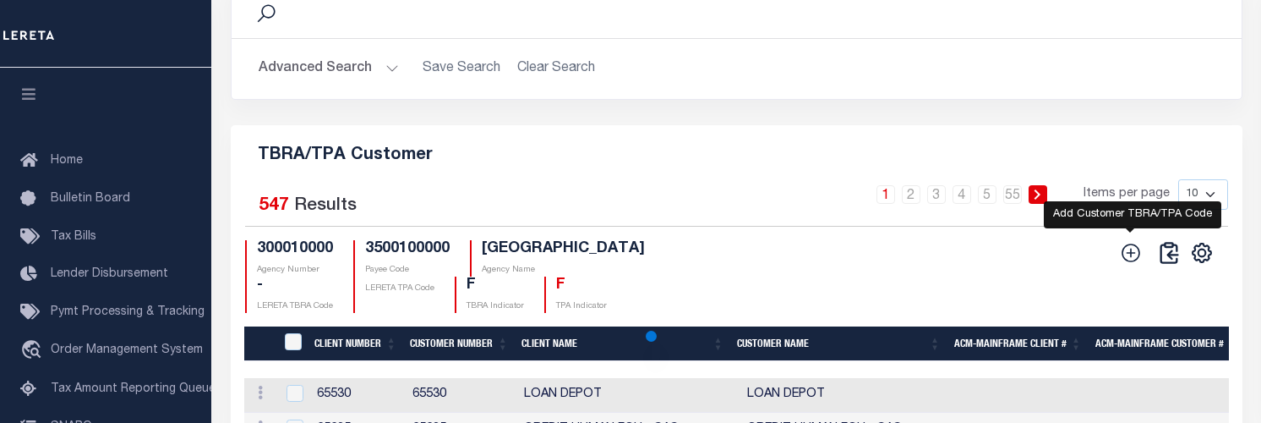
click at [1140, 264] on icon at bounding box center [1131, 253] width 22 height 22
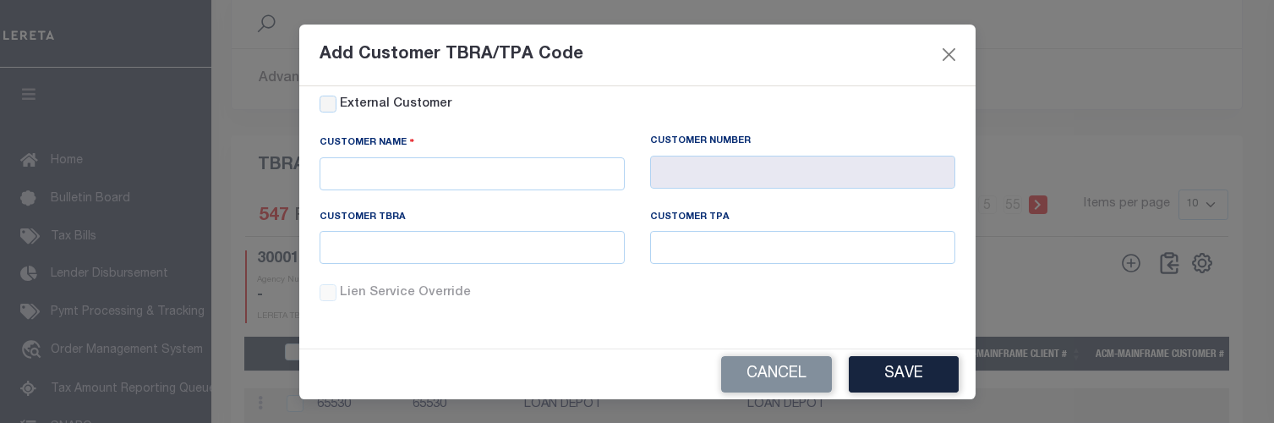
scroll to position [0, 0]
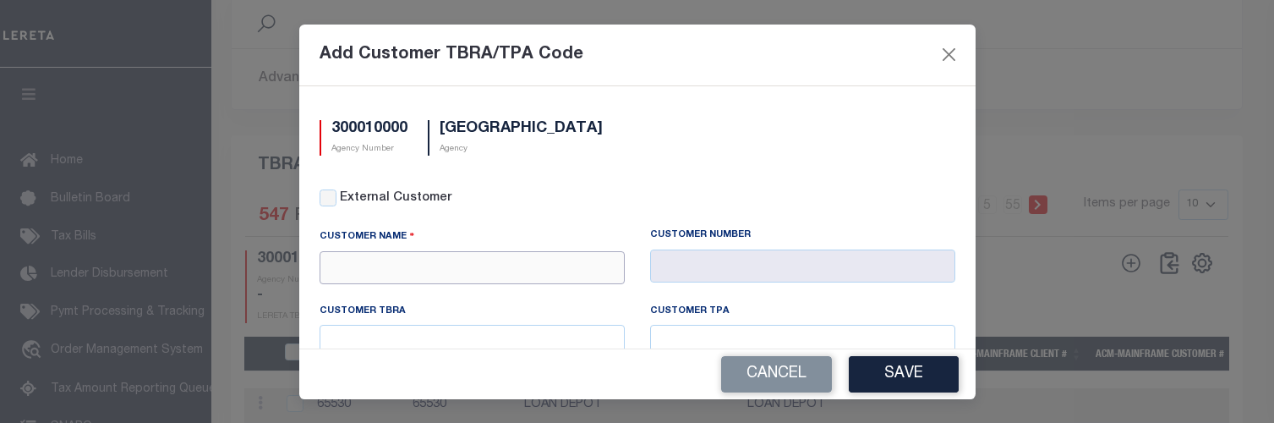
click at [597, 267] on input "text" at bounding box center [471, 267] width 305 height 33
type input "f"
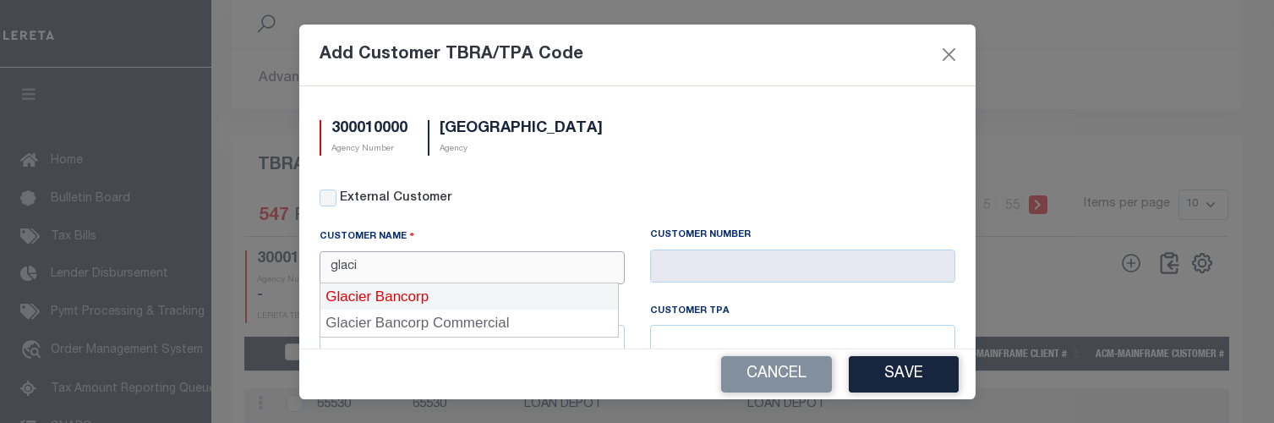
click at [508, 290] on div "Glacier Bancorp" at bounding box center [468, 296] width 297 height 27
type input "Glacier Bancorp"
type input "2118"
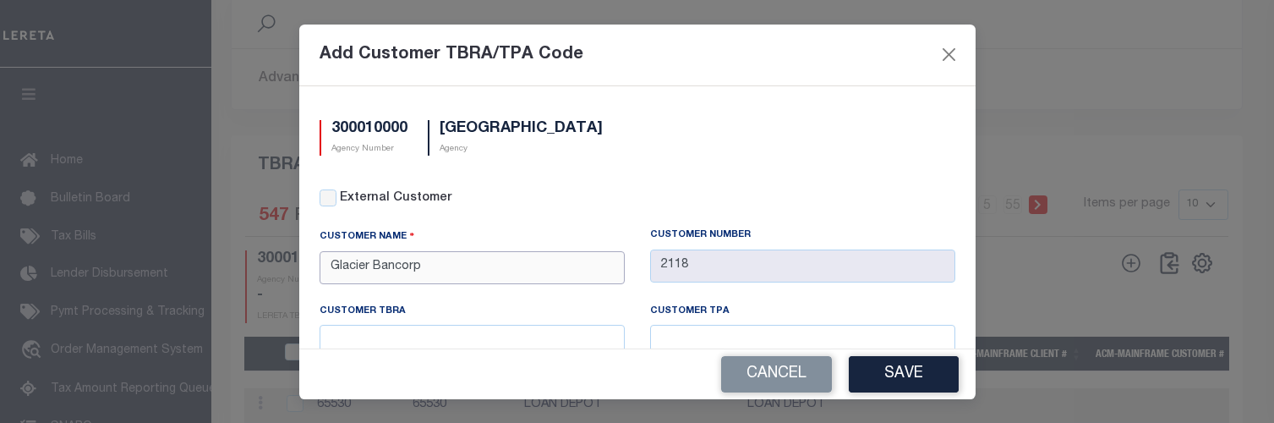
type input "Glacier Bancorp"
click at [480, 332] on input "text" at bounding box center [471, 341] width 305 height 33
type input "00138703"
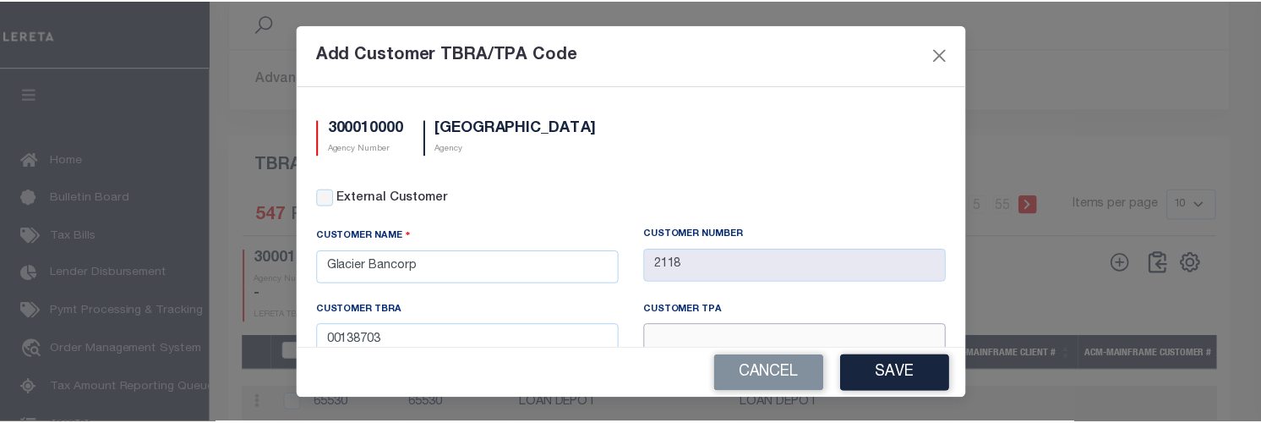
scroll to position [8, 0]
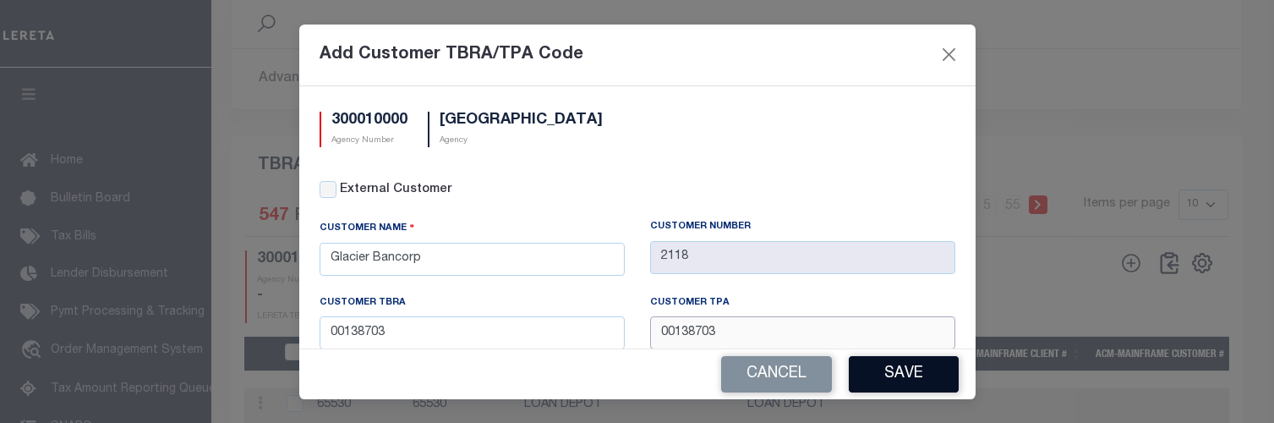
type input "00138703"
click at [870, 367] on button "Save" at bounding box center [903, 374] width 110 height 36
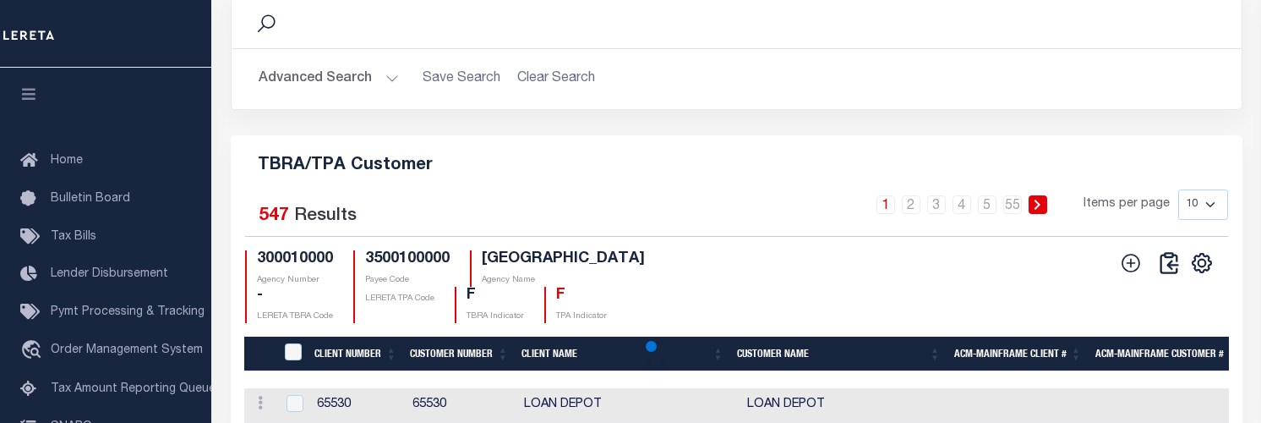
click at [1133, 274] on icon at bounding box center [1131, 263] width 22 height 22
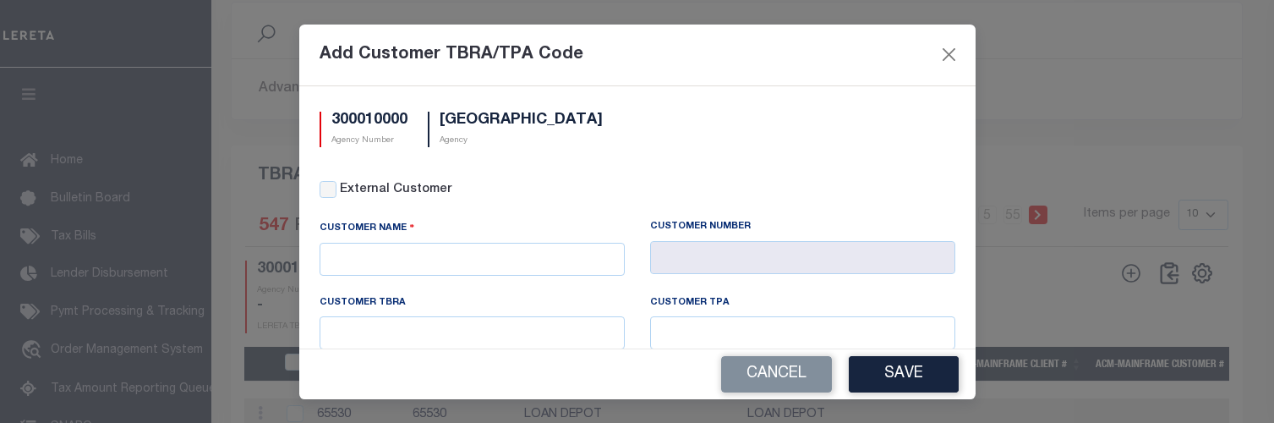
scroll to position [0, 0]
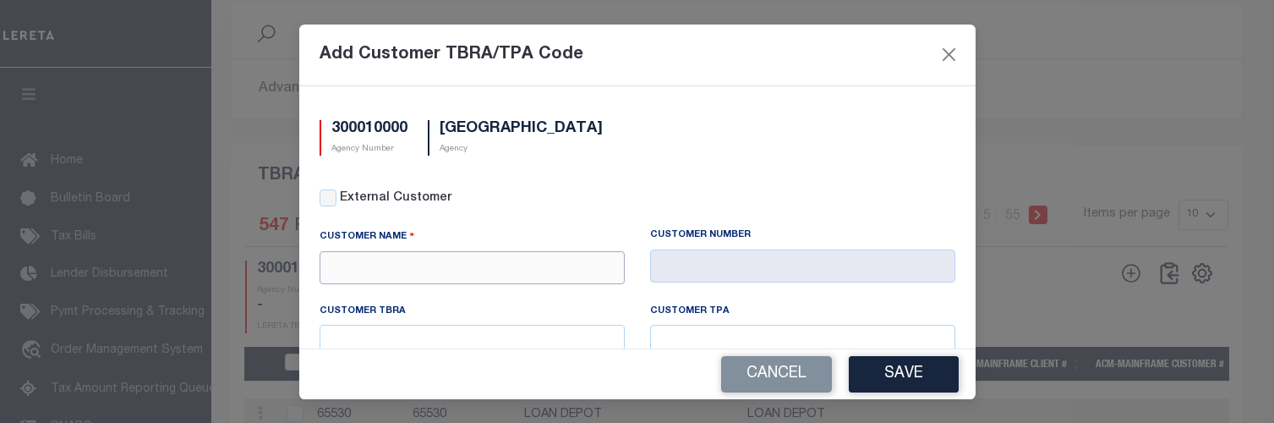
click at [412, 259] on input "text" at bounding box center [471, 267] width 305 height 33
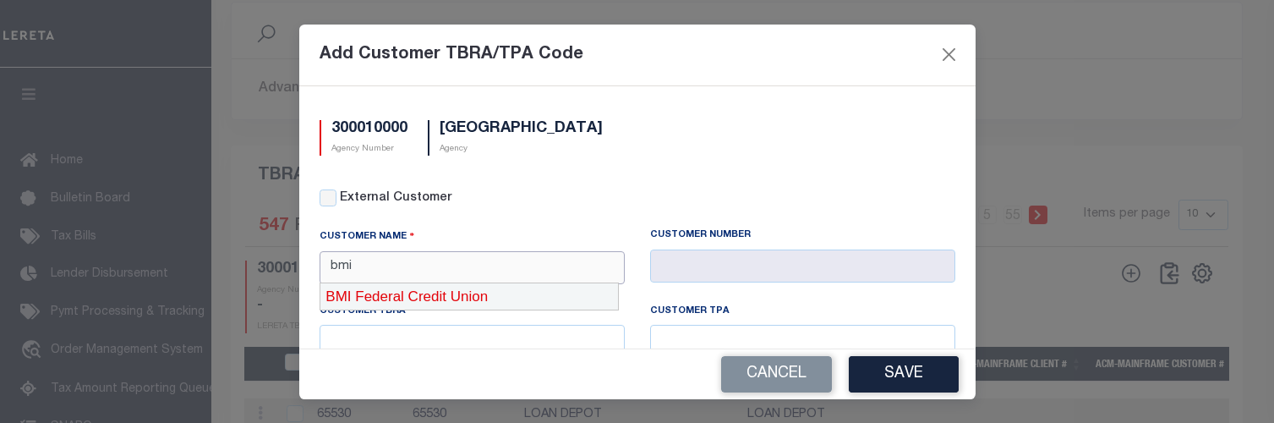
click at [435, 289] on div "BMI Federal Credit Union" at bounding box center [468, 296] width 297 height 27
type input "BMI Federal Credit Union"
type input "2141"
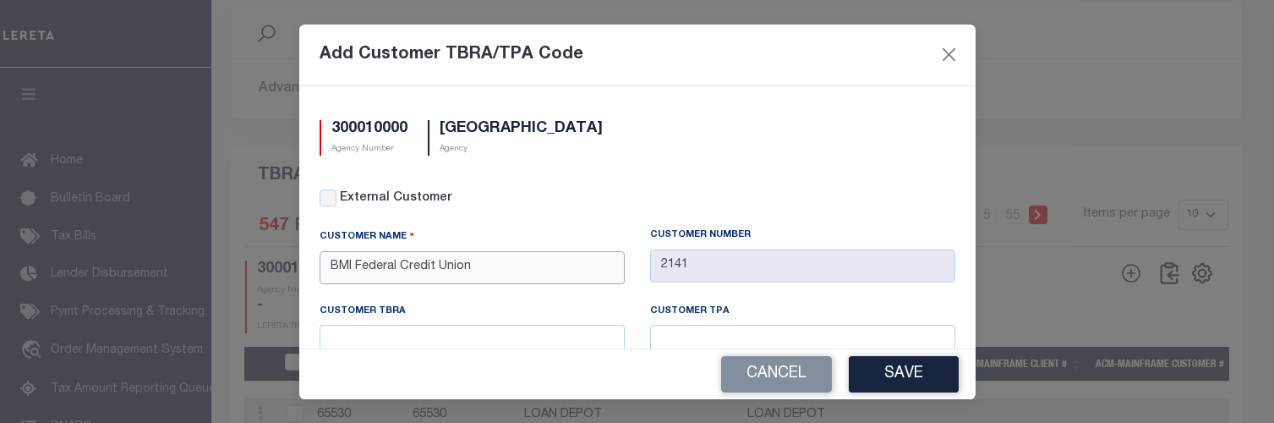
type input "BMI Federal Credit Union"
click at [471, 331] on input "text" at bounding box center [471, 341] width 305 height 33
type input "00138705"
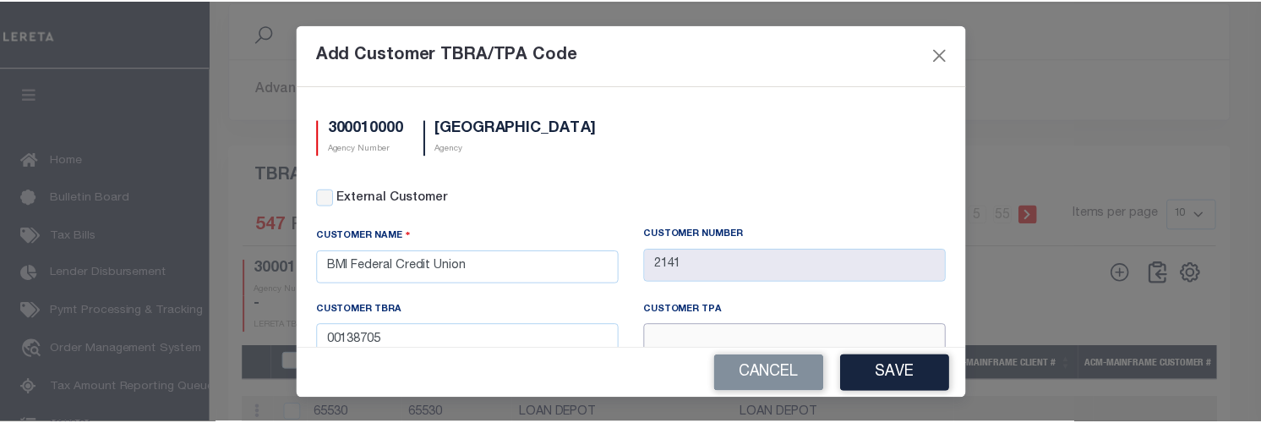
scroll to position [8, 0]
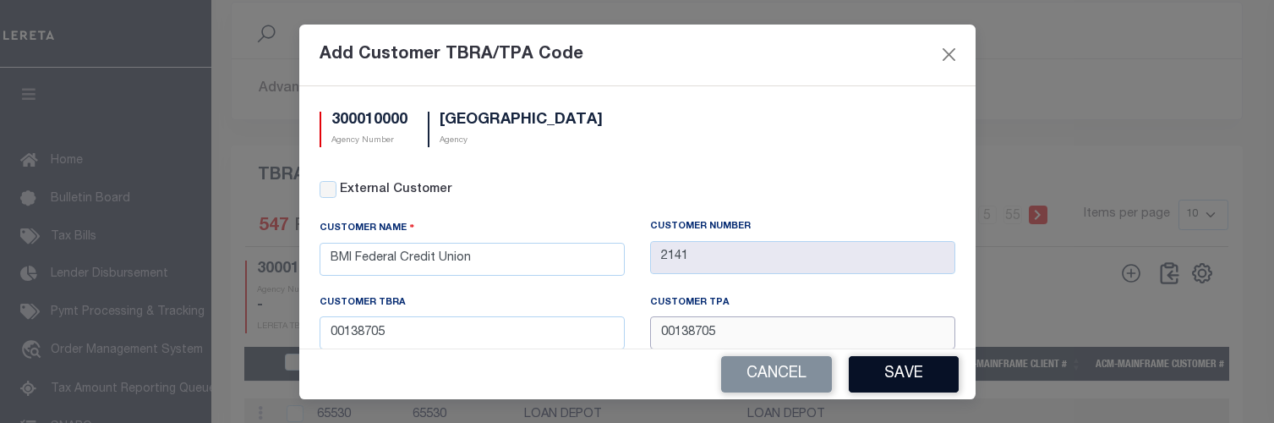
type input "00138705"
click at [891, 369] on button "Save" at bounding box center [903, 374] width 110 height 36
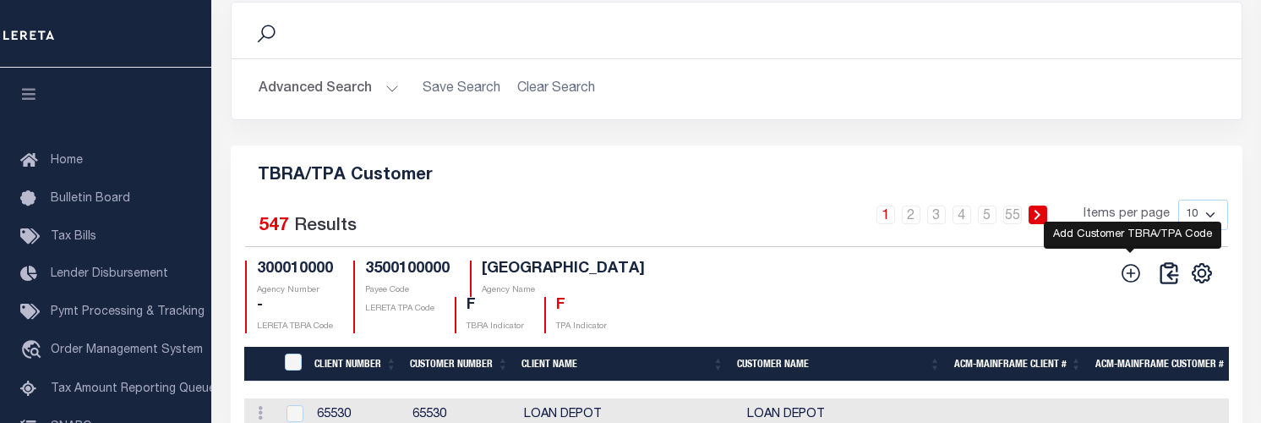
click at [1122, 282] on icon at bounding box center [1130, 273] width 19 height 19
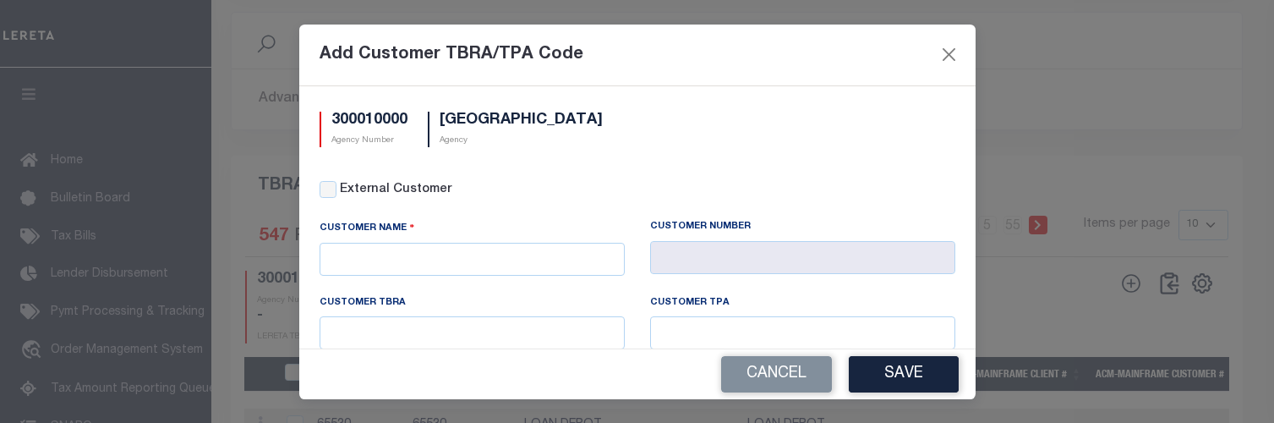
scroll to position [0, 0]
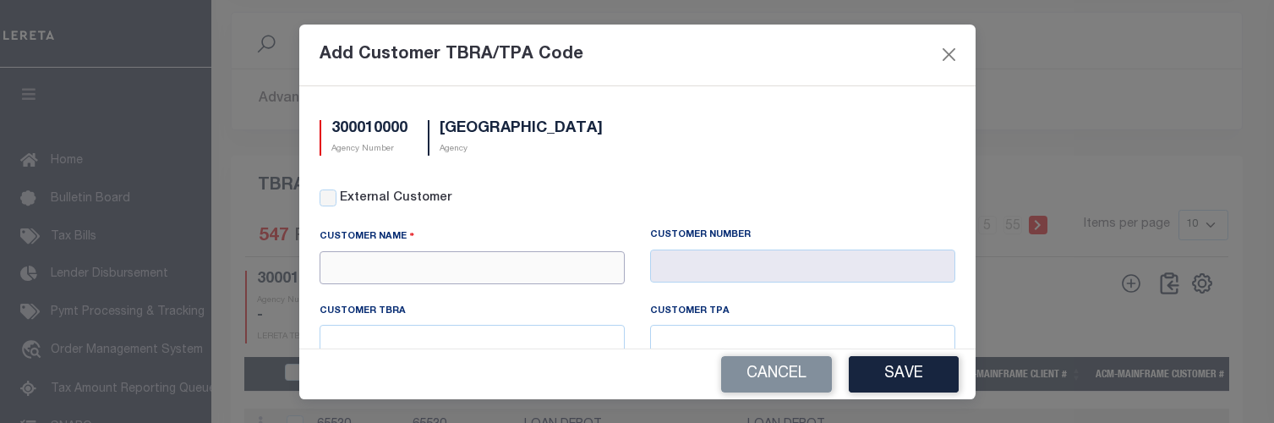
click at [517, 274] on input "text" at bounding box center [471, 267] width 305 height 33
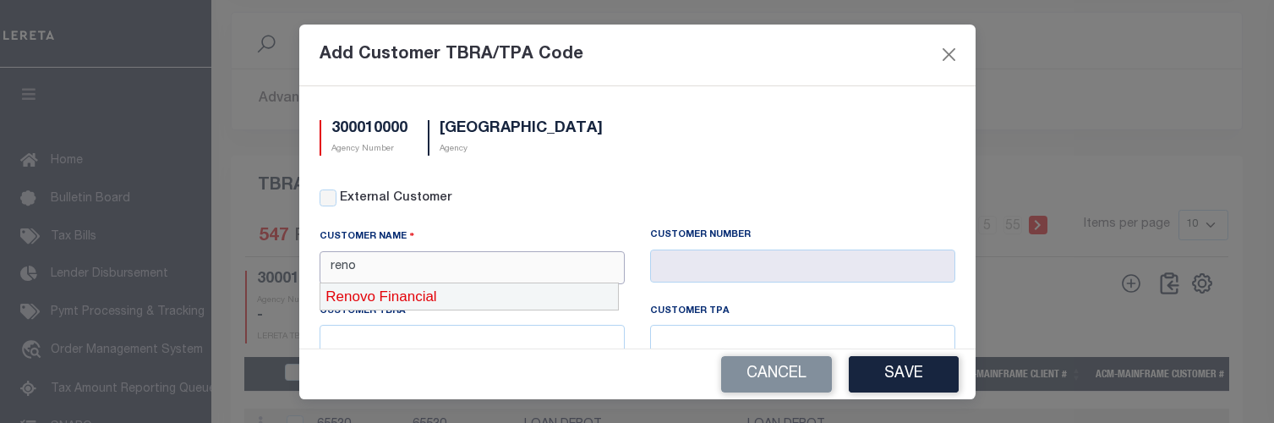
click at [511, 291] on div "Renovo Financial" at bounding box center [468, 296] width 297 height 27
type input "Renovo Financial"
type input "2241"
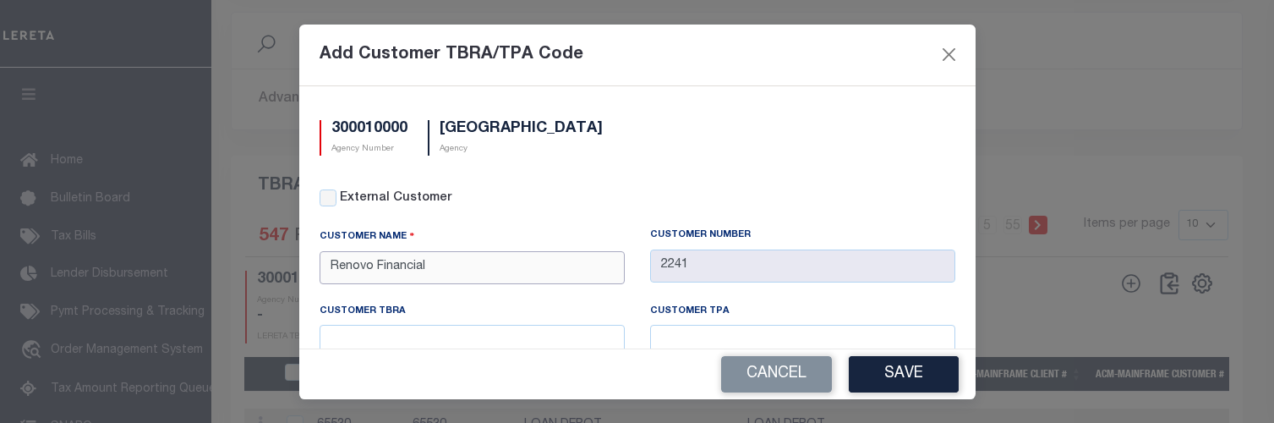
type input "Renovo Financial"
click at [493, 327] on input "text" at bounding box center [471, 341] width 305 height 33
click at [448, 331] on input "text" at bounding box center [471, 341] width 305 height 33
type input "00138709"
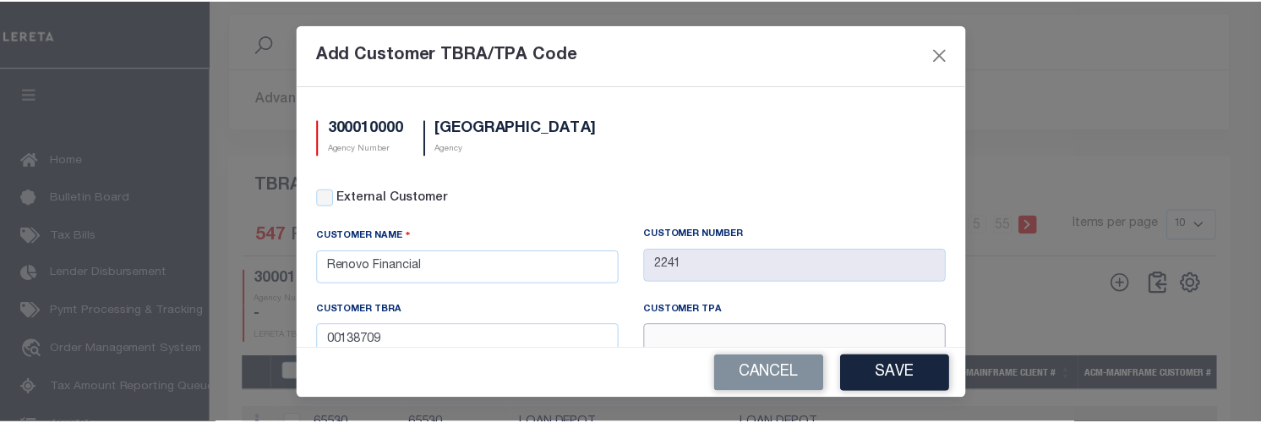
scroll to position [8, 0]
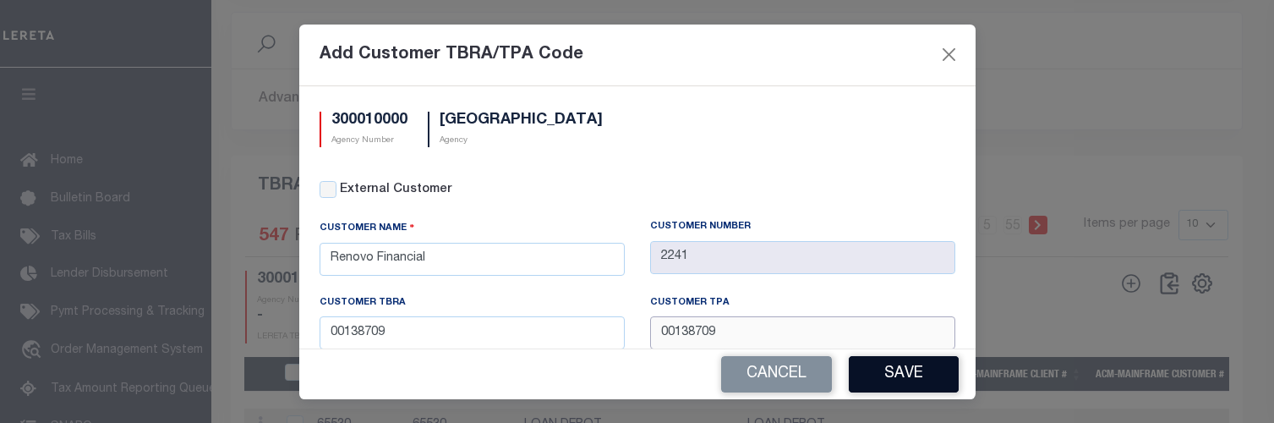
type input "00138709"
click at [883, 367] on button "Save" at bounding box center [903, 374] width 110 height 36
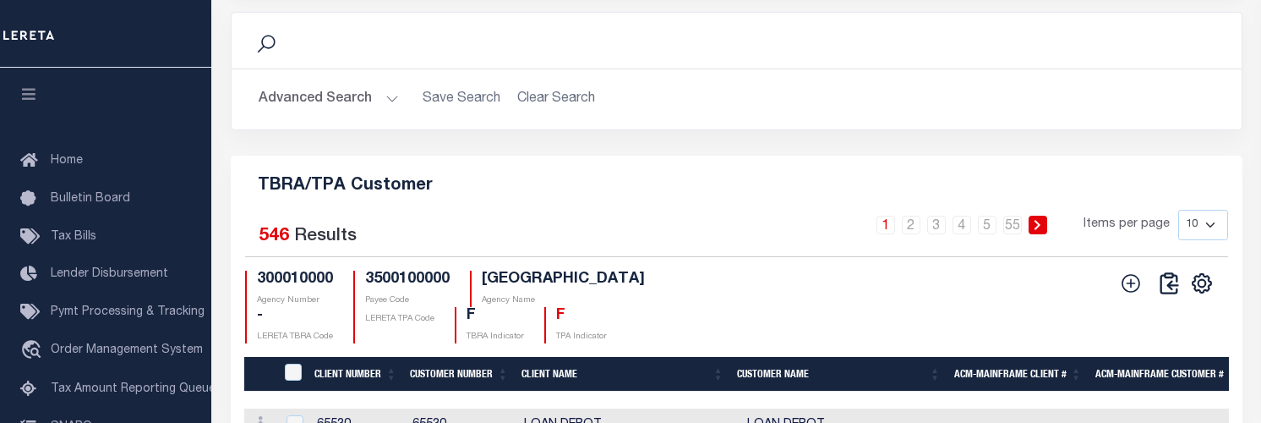
click at [1143, 295] on button at bounding box center [1130, 283] width 37 height 24
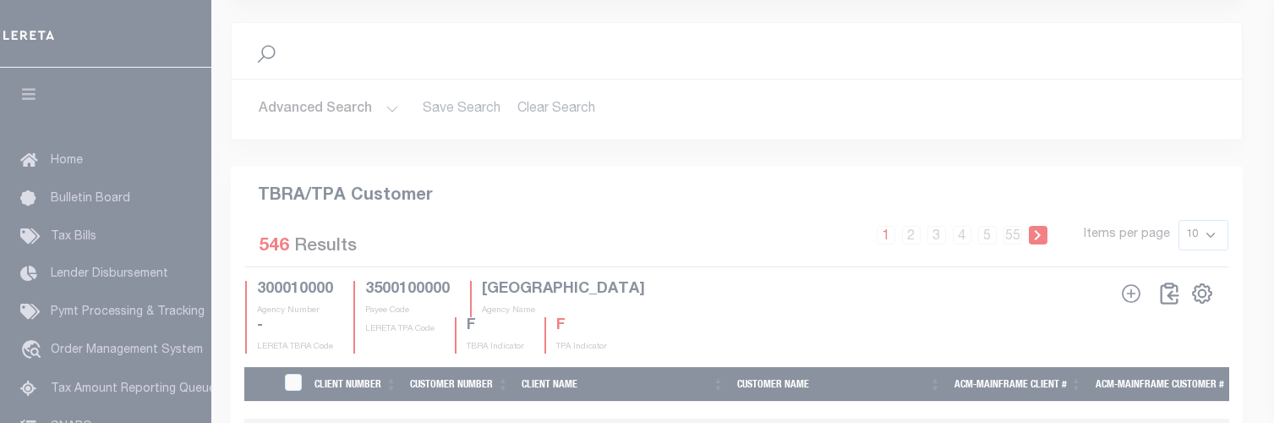
scroll to position [0, 0]
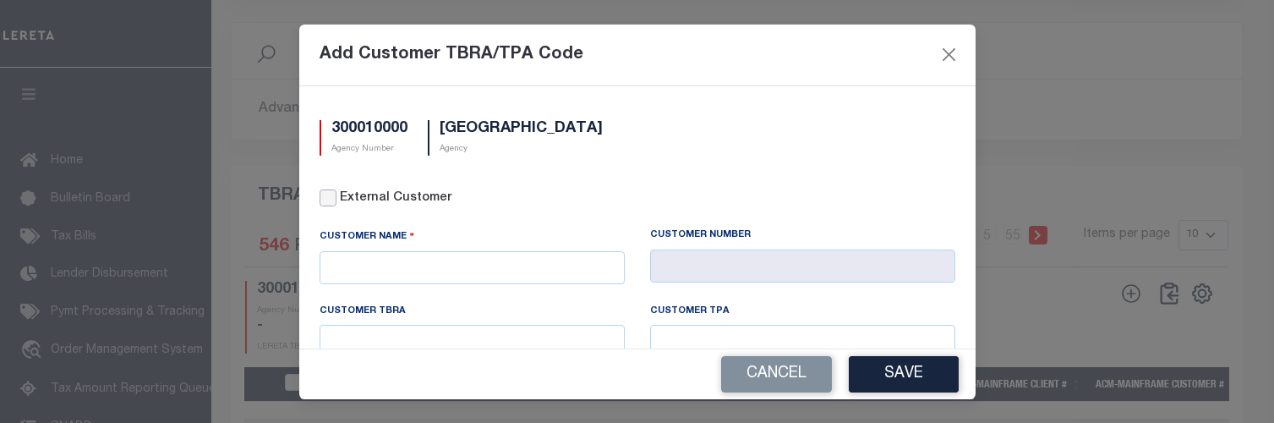
click at [333, 200] on input "External Customer" at bounding box center [327, 197] width 17 height 17
checkbox input "true"
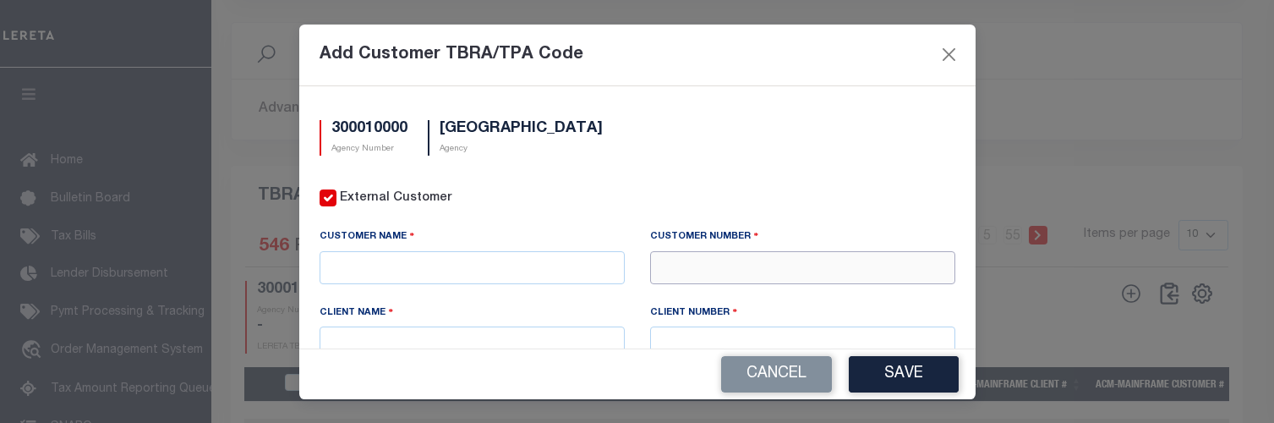
click at [656, 273] on input "text" at bounding box center [802, 267] width 305 height 33
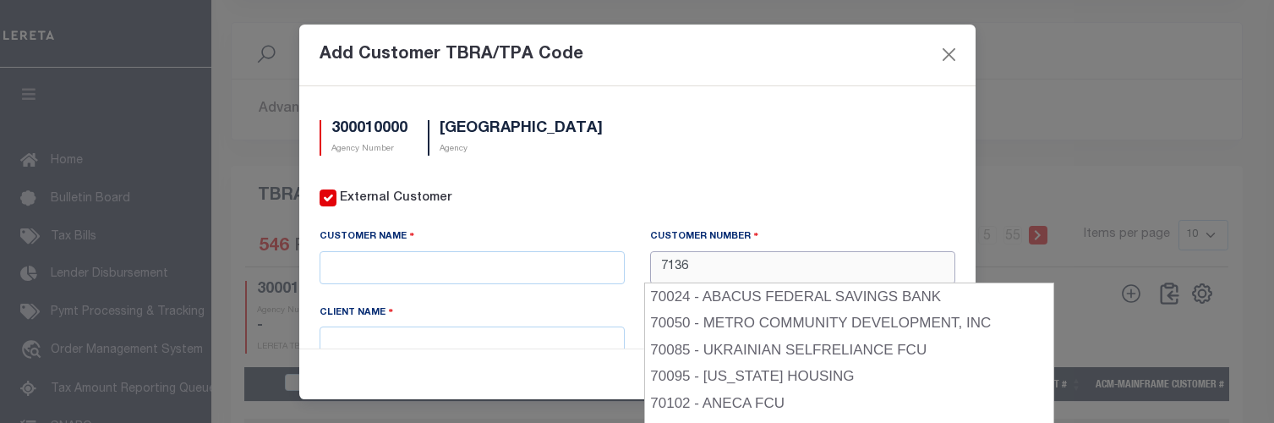
type input "71366"
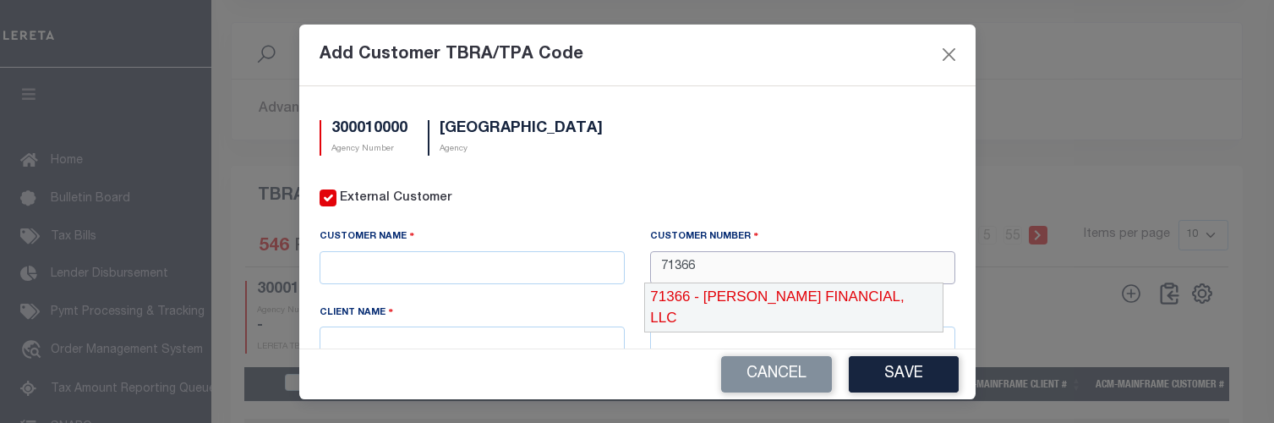
click at [722, 295] on div "71366 - COVEY FINANCIAL, LLC" at bounding box center [793, 307] width 297 height 48
type input "COVEY FINANCIAL, LLC"
type input "71366"
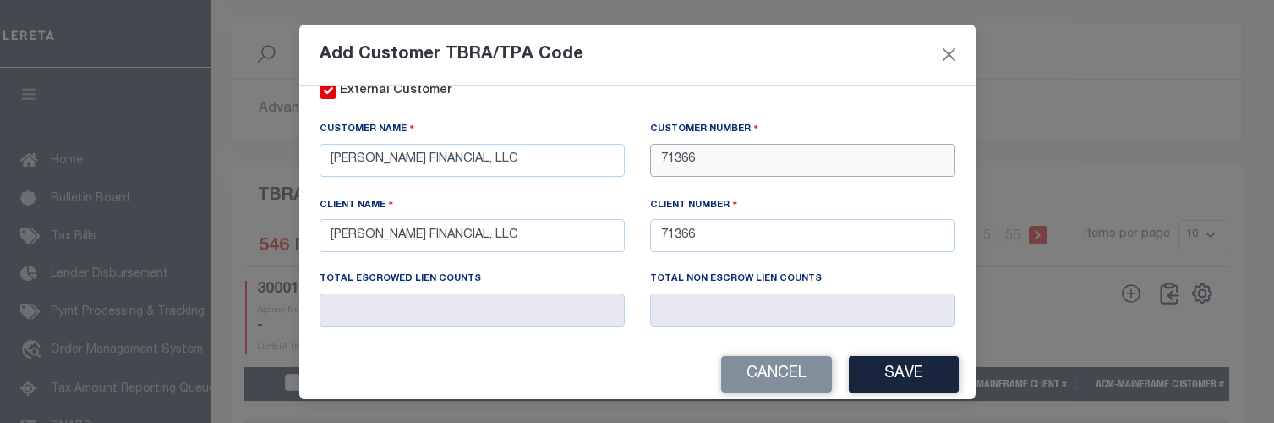
scroll to position [169, 0]
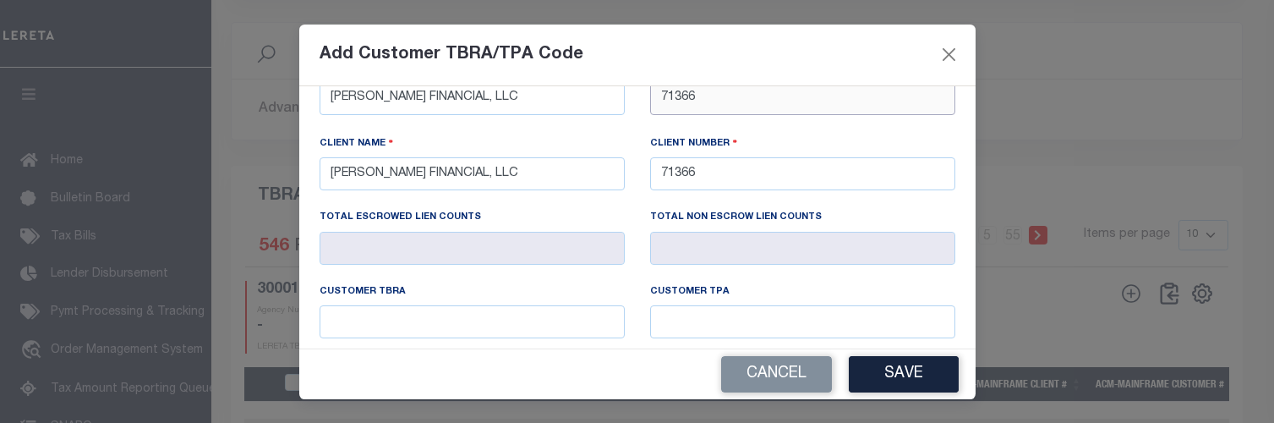
type input "71366"
click at [445, 310] on input "text" at bounding box center [471, 321] width 305 height 33
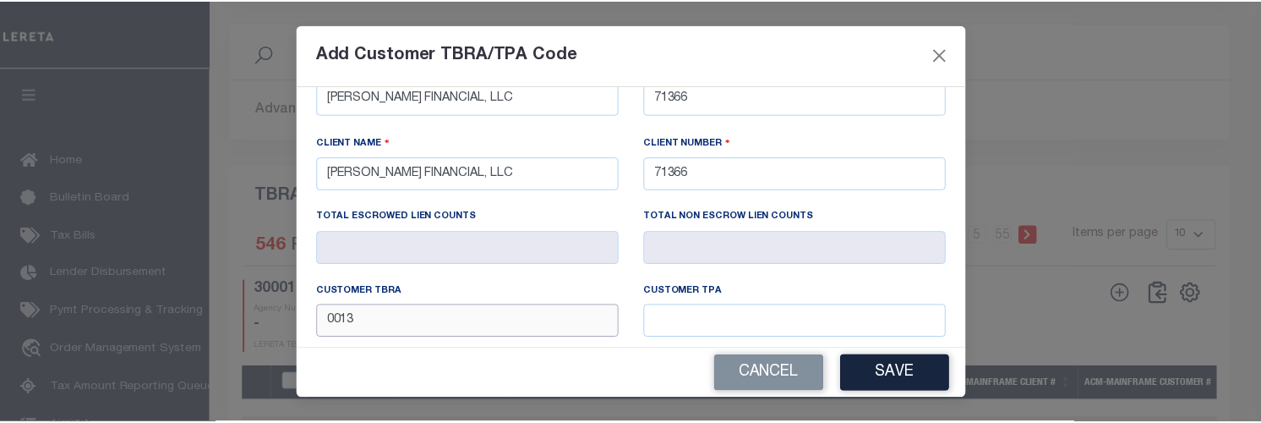
scroll to position [281, 0]
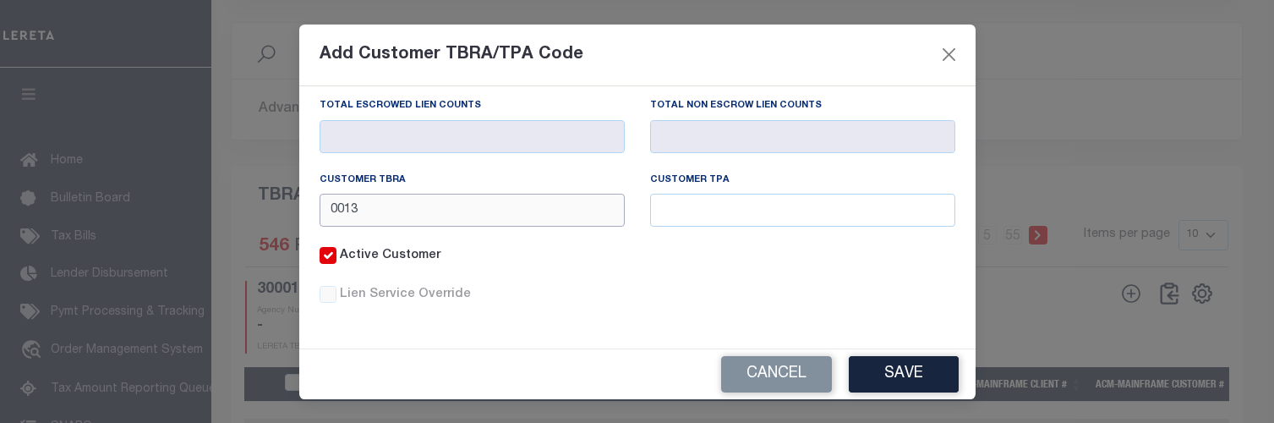
type input "0013"
click at [450, 221] on input "0013" at bounding box center [471, 210] width 305 height 33
click at [774, 371] on button "Cancel" at bounding box center [776, 374] width 111 height 36
